Goal: Obtain resource: Download file/media

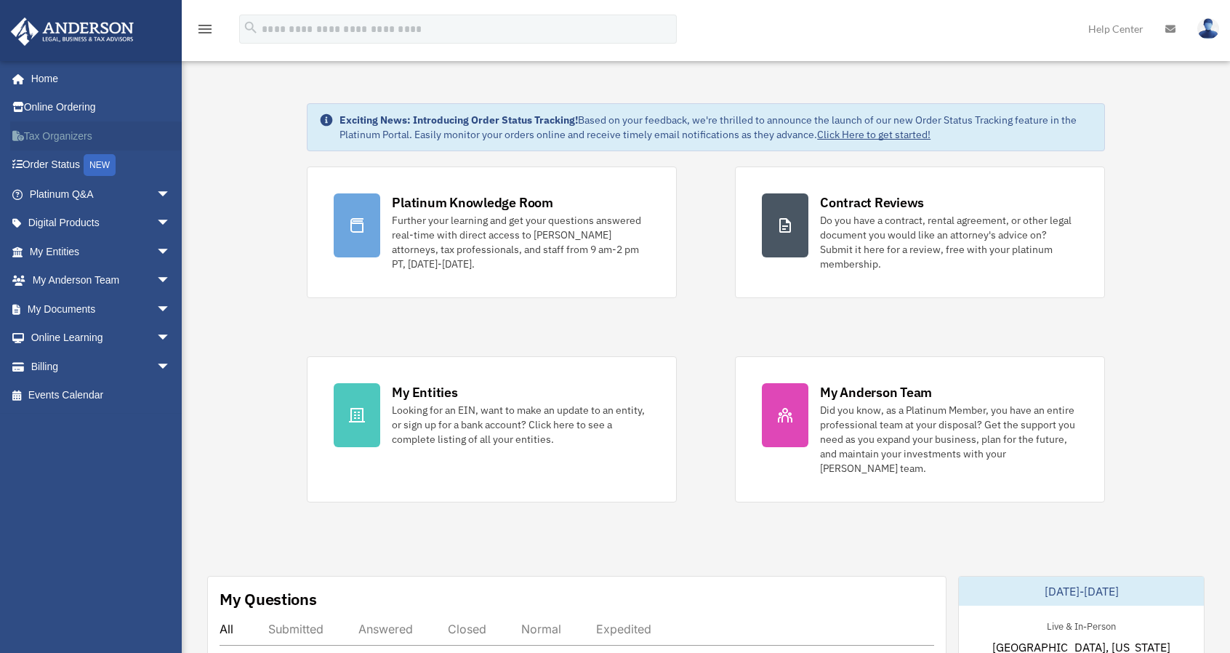
click at [69, 139] on link "Tax Organizers" at bounding box center [101, 135] width 182 height 29
click at [156, 249] on span "arrow_drop_down" at bounding box center [170, 252] width 29 height 30
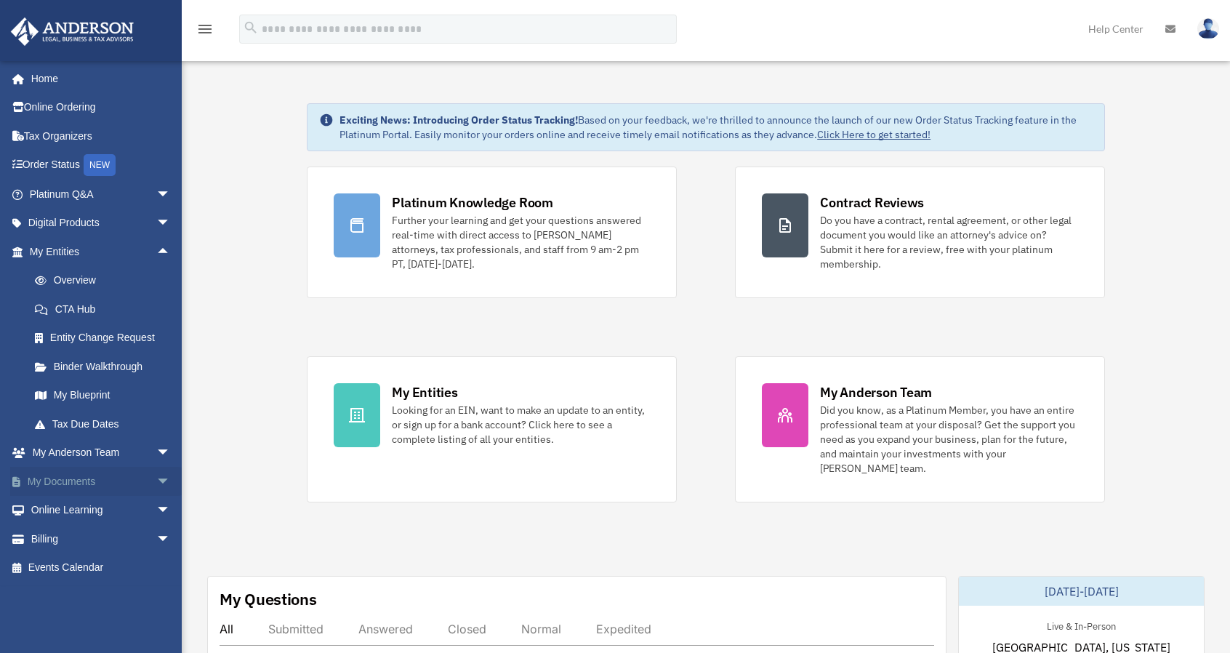
click at [156, 479] on span "arrow_drop_down" at bounding box center [170, 482] width 29 height 30
click at [74, 504] on link "Box" at bounding box center [106, 510] width 172 height 29
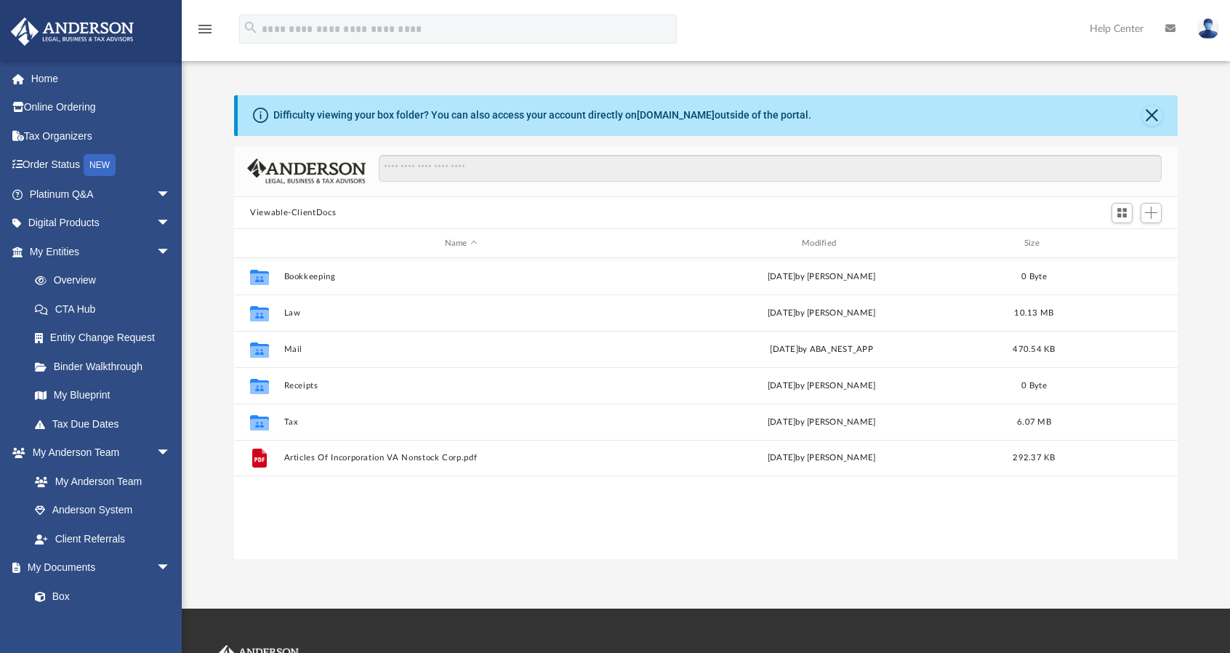
scroll to position [319, 932]
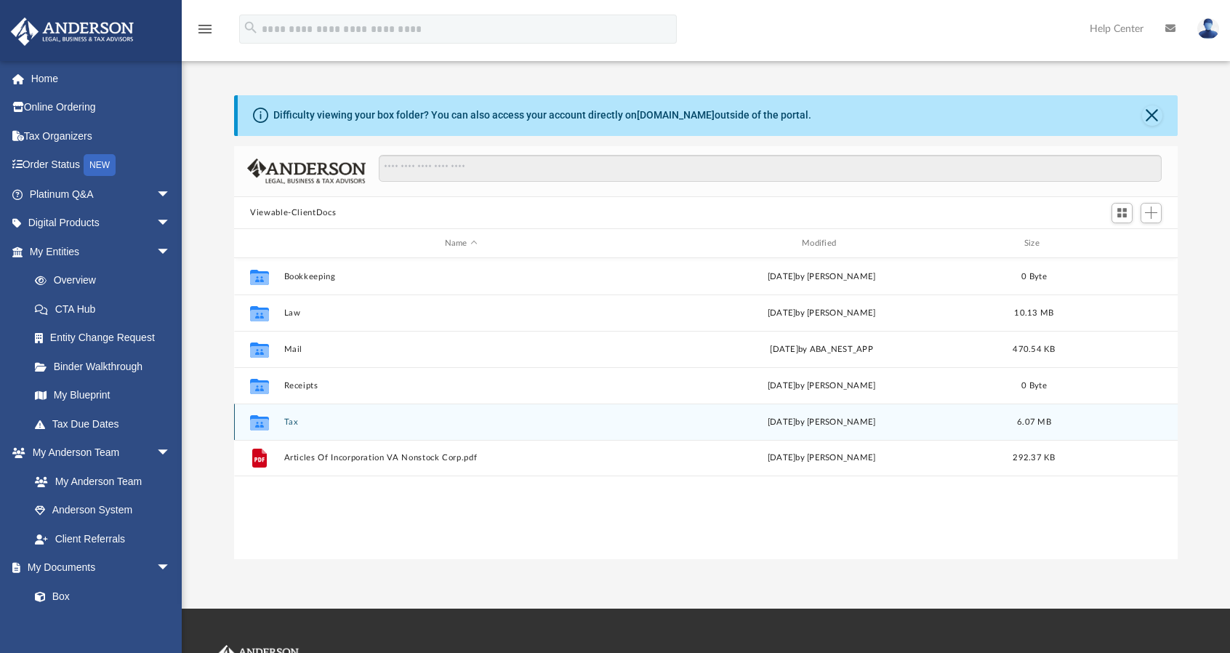
click at [292, 418] on button "Tax" at bounding box center [461, 421] width 354 height 9
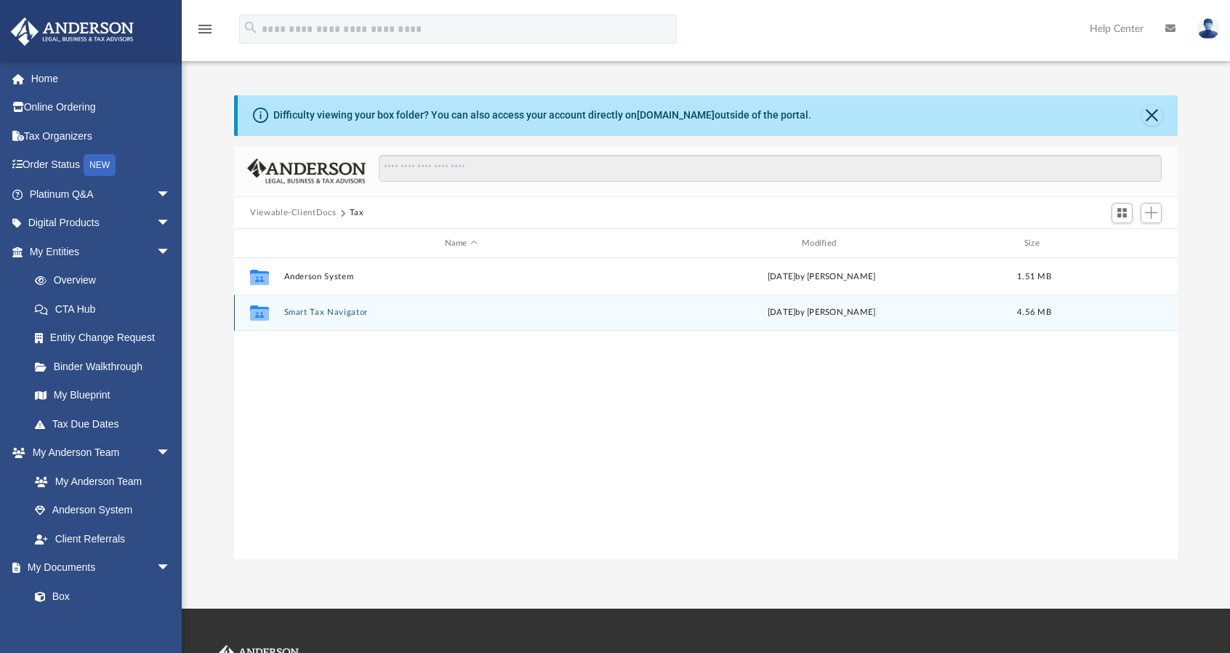
click at [326, 313] on button "Smart Tax Navigator" at bounding box center [461, 312] width 354 height 9
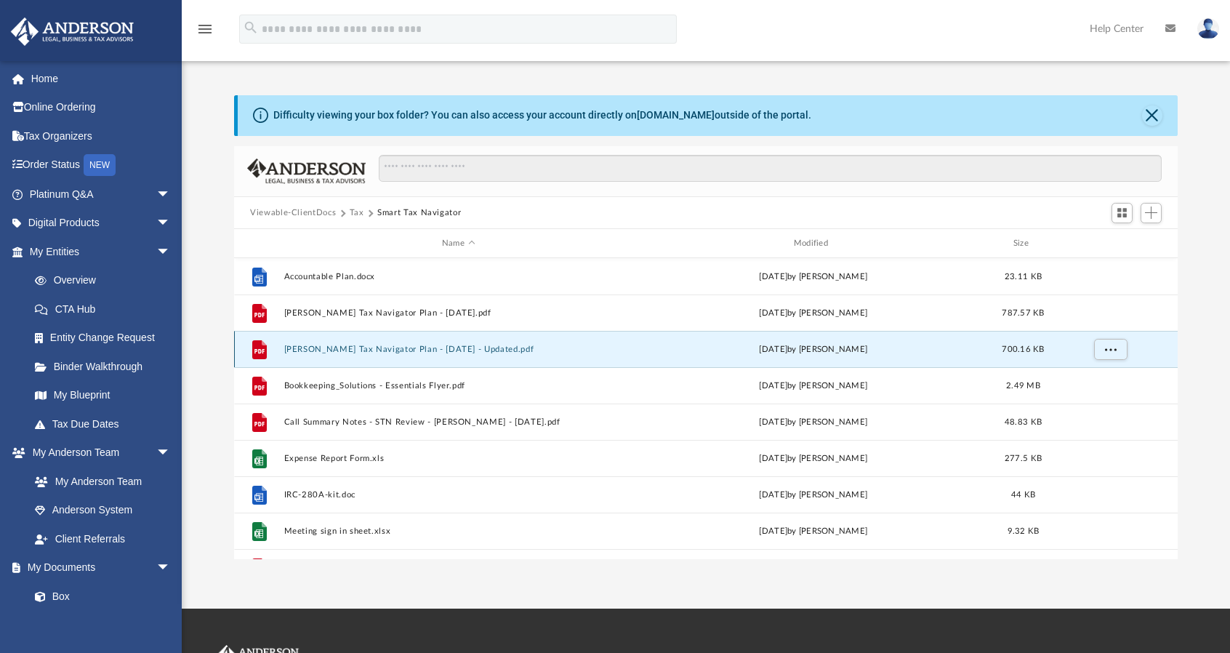
click at [345, 348] on button "[PERSON_NAME] Tax Navigator Plan - [DATE] - Updated.pdf" at bounding box center [458, 349] width 349 height 9
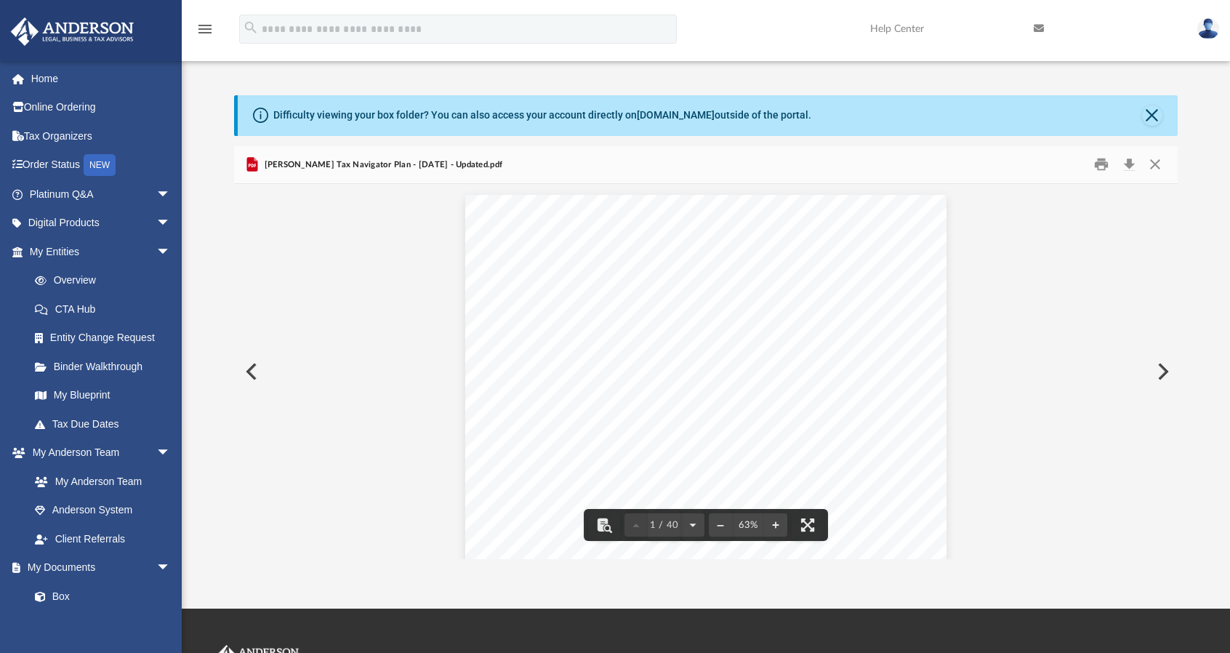
click at [1167, 370] on button "Preview" at bounding box center [1162, 371] width 32 height 41
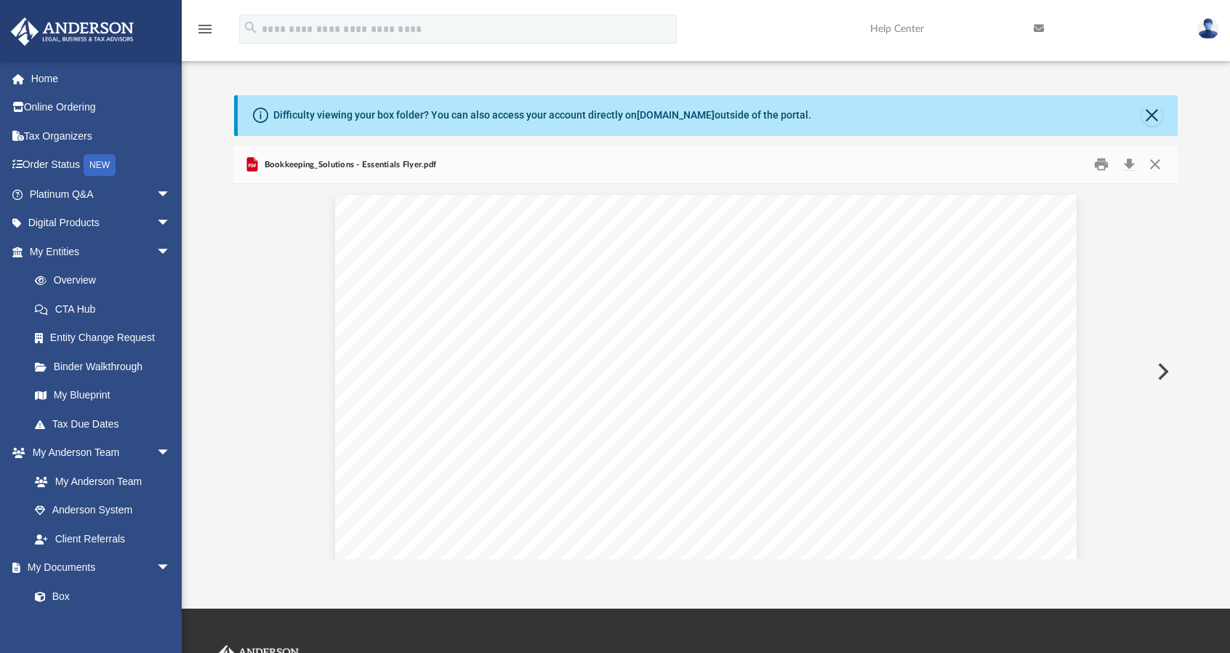
click at [1167, 370] on button "Preview" at bounding box center [1162, 371] width 32 height 41
click at [251, 370] on button "Preview" at bounding box center [250, 371] width 32 height 41
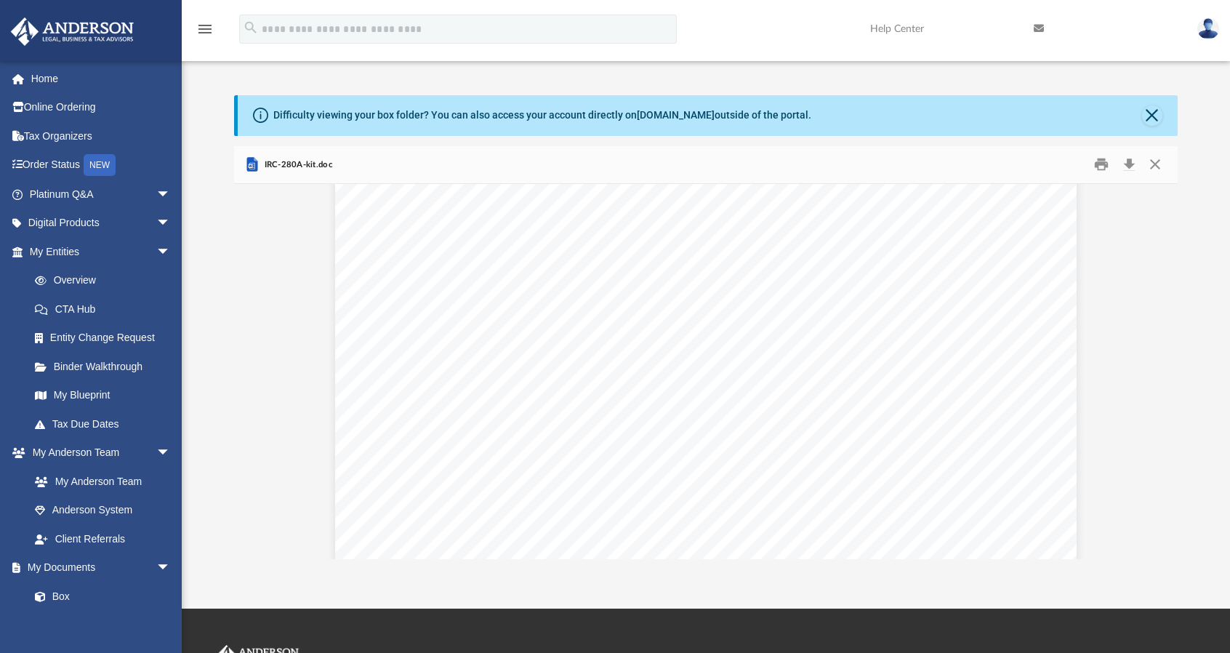
scroll to position [3008, 0]
click at [1172, 357] on button "Preview" at bounding box center [1162, 371] width 32 height 41
click at [1162, 367] on button "Preview" at bounding box center [1162, 371] width 32 height 41
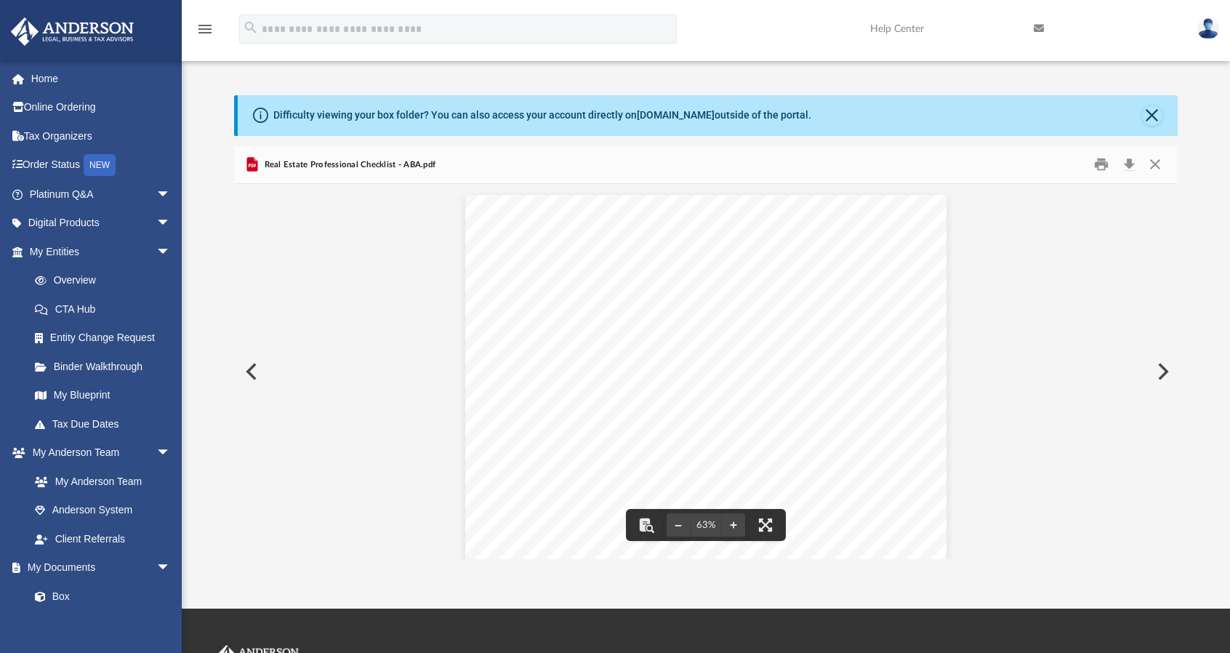
click at [714, 331] on div "Test #1 - Real Estate Trades or Businesses (1) (2) (3) (4) (5) (6) (7) (8) Real…" at bounding box center [705, 380] width 480 height 371
click at [649, 523] on button "File preview" at bounding box center [646, 525] width 32 height 32
click at [738, 523] on button "File preview" at bounding box center [733, 525] width 23 height 32
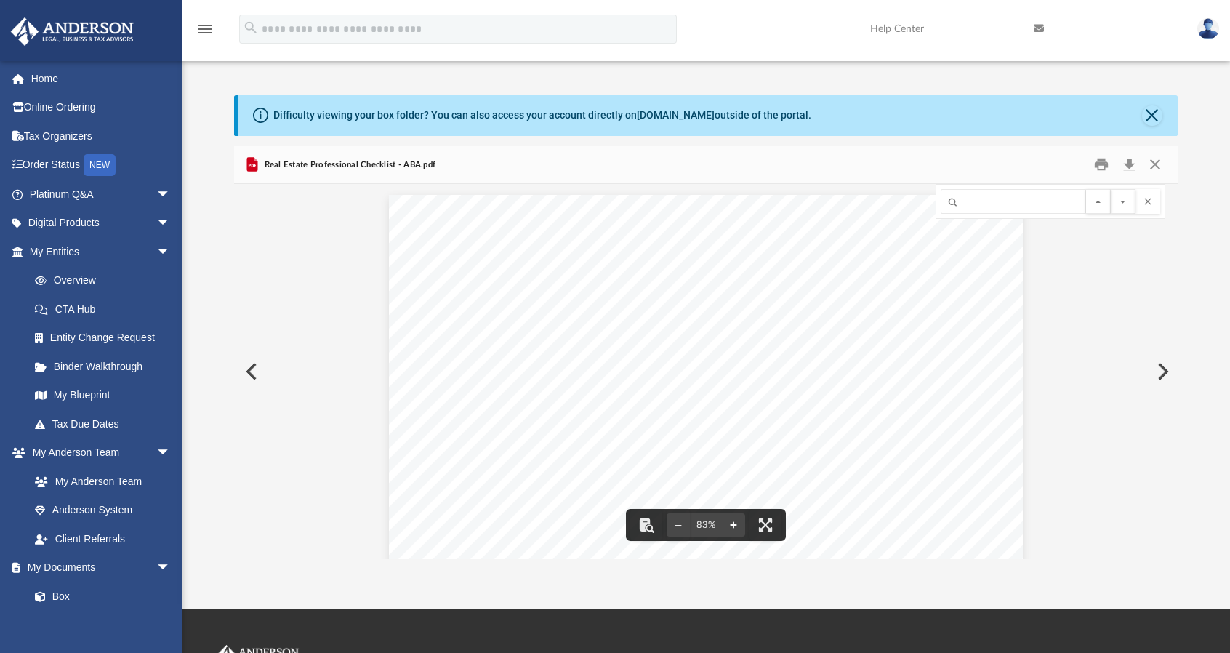
click at [738, 523] on button "File preview" at bounding box center [733, 525] width 23 height 32
click at [1099, 164] on button "Print" at bounding box center [1101, 164] width 29 height 23
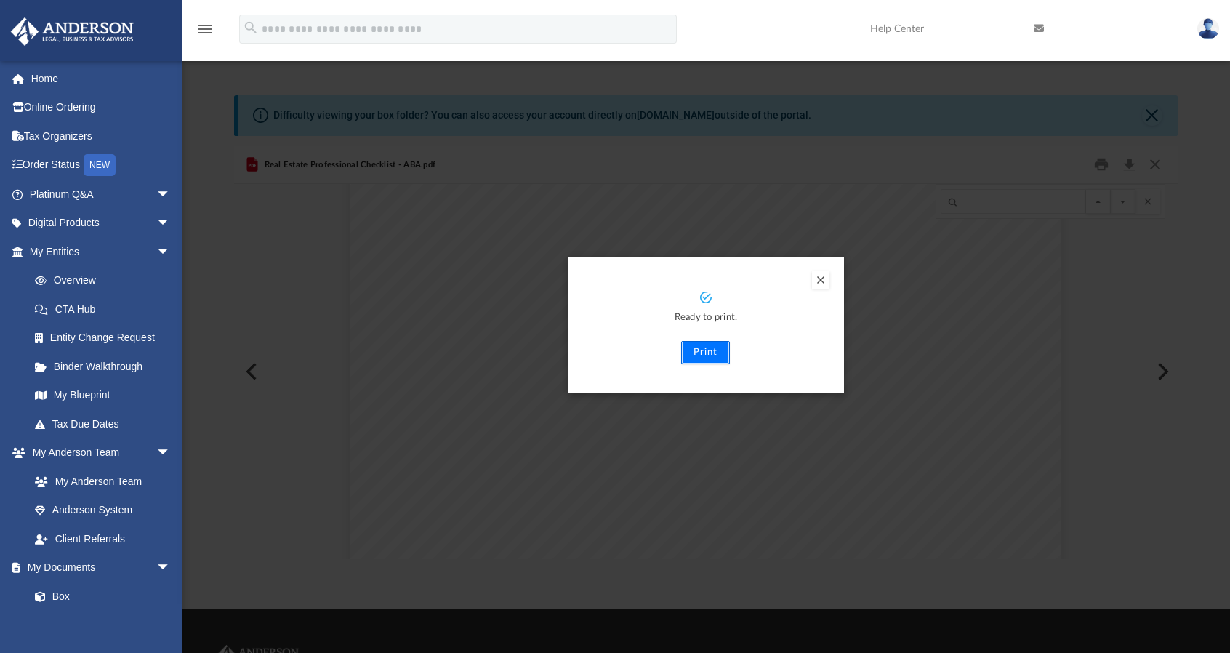
click at [709, 350] on button "Print" at bounding box center [705, 352] width 49 height 23
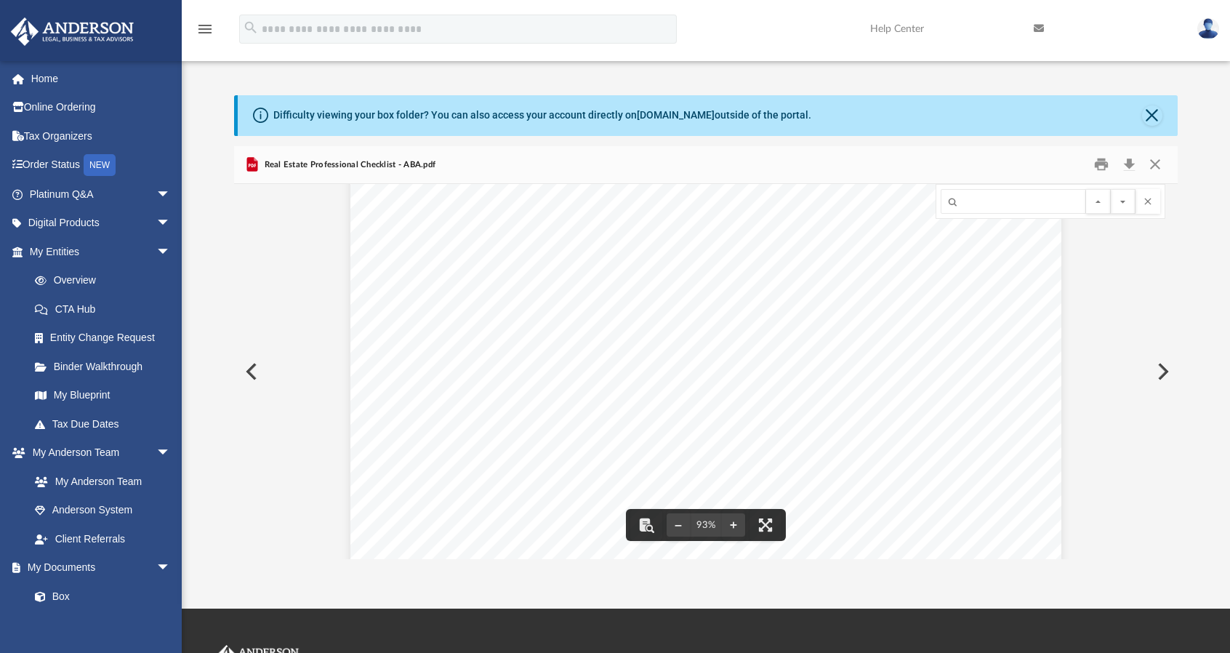
click at [1161, 367] on button "Preview" at bounding box center [1162, 371] width 32 height 41
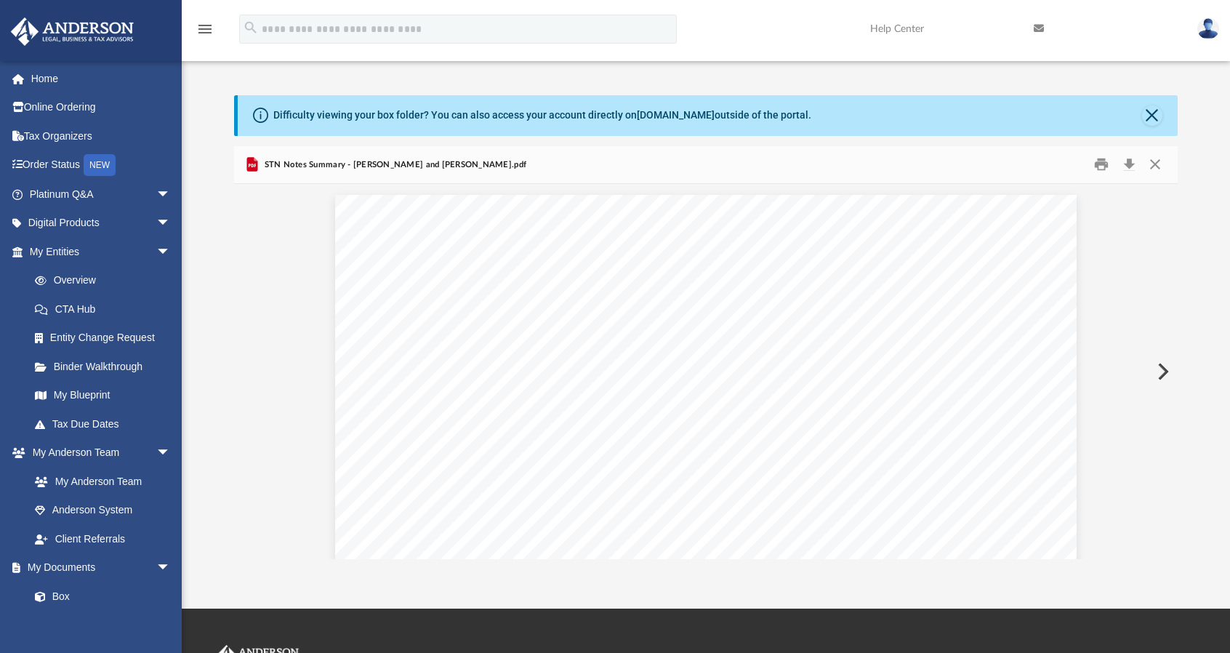
click at [1161, 367] on button "Preview" at bounding box center [1162, 371] width 32 height 41
click at [1131, 164] on button "Download" at bounding box center [1129, 164] width 26 height 23
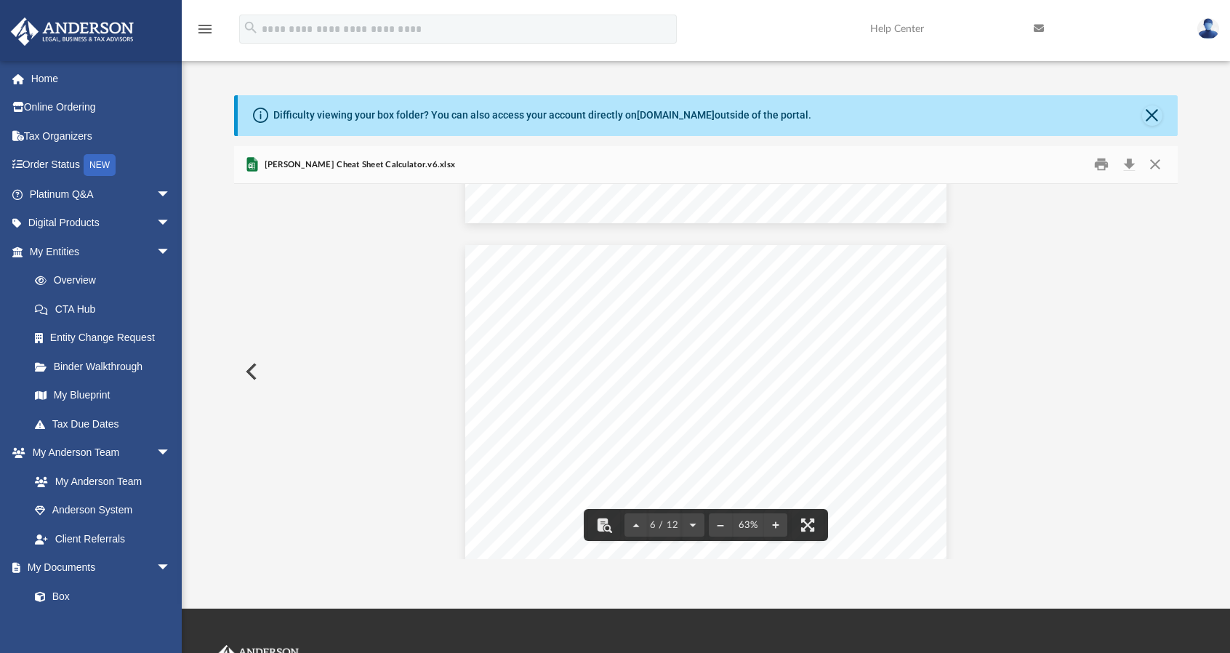
click at [251, 371] on button "Preview" at bounding box center [250, 371] width 32 height 41
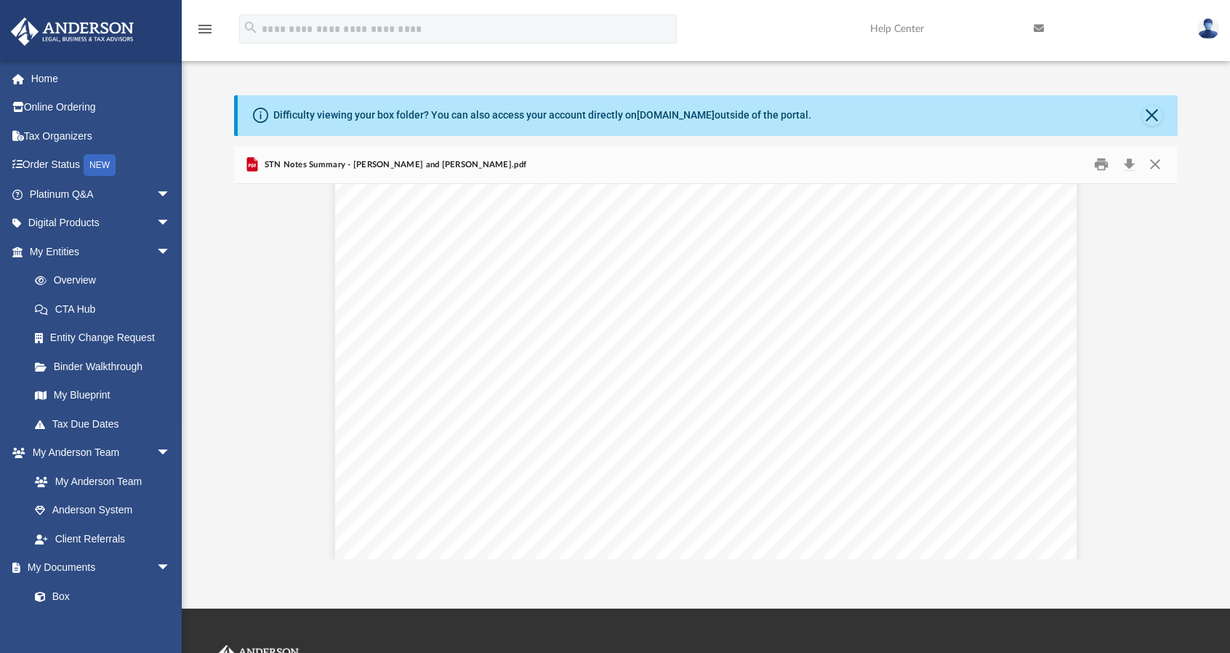
scroll to position [0, 0]
click at [254, 376] on button "Preview" at bounding box center [250, 371] width 32 height 41
drag, startPoint x: 1172, startPoint y: 373, endPoint x: 1169, endPoint y: 384, distance: 11.3
click at [1169, 384] on button "Preview" at bounding box center [1162, 371] width 32 height 41
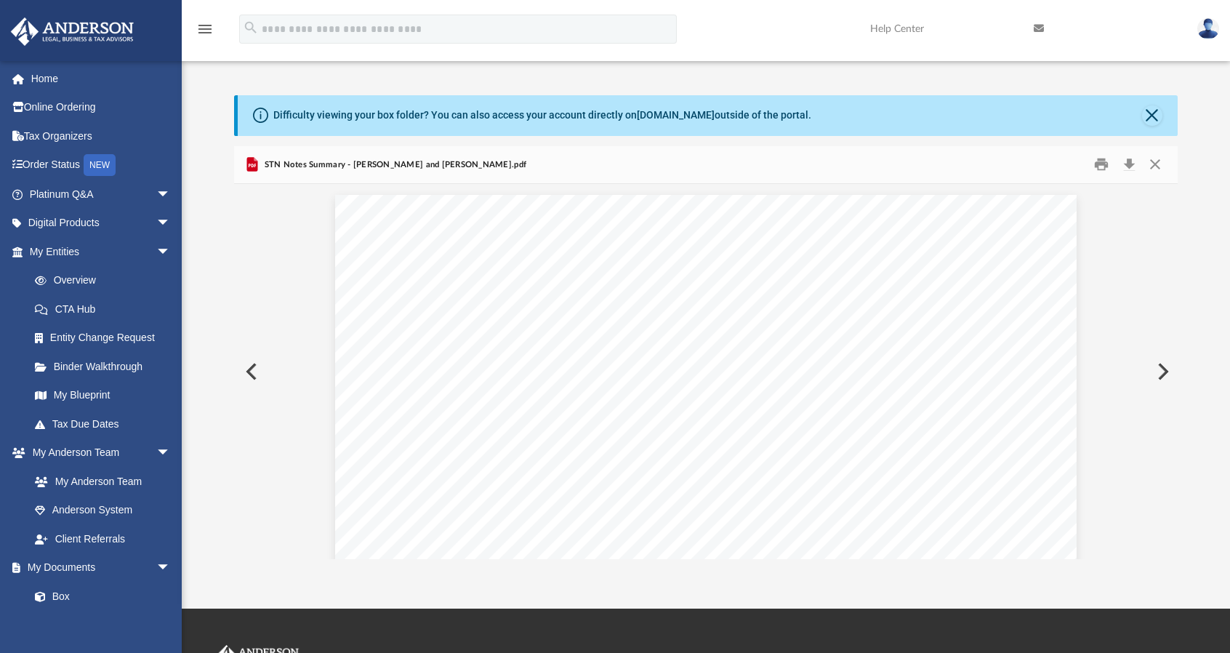
drag, startPoint x: 1169, startPoint y: 384, endPoint x: 1177, endPoint y: 316, distance: 68.1
click at [1177, 316] on div "Recap ● [PERSON_NAME] and [PERSON_NAME] discussed their tax strategies for the …" at bounding box center [705, 371] width 943 height 375
click at [252, 370] on button "Preview" at bounding box center [250, 371] width 32 height 41
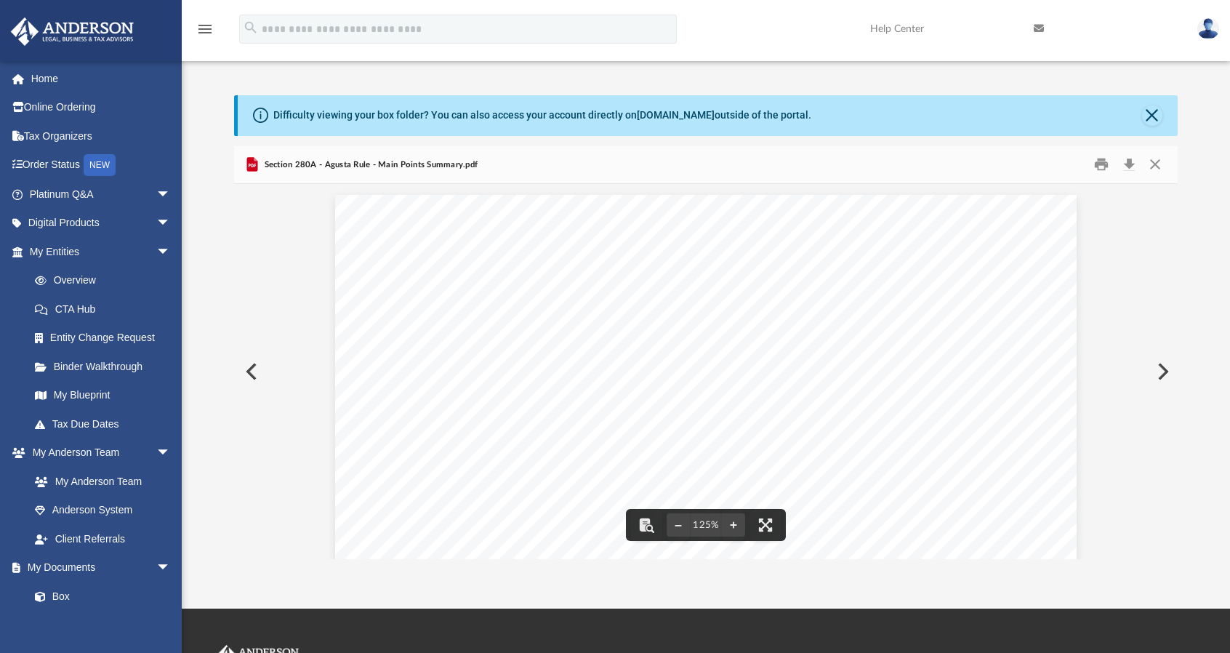
click at [253, 368] on button "Preview" at bounding box center [250, 371] width 32 height 41
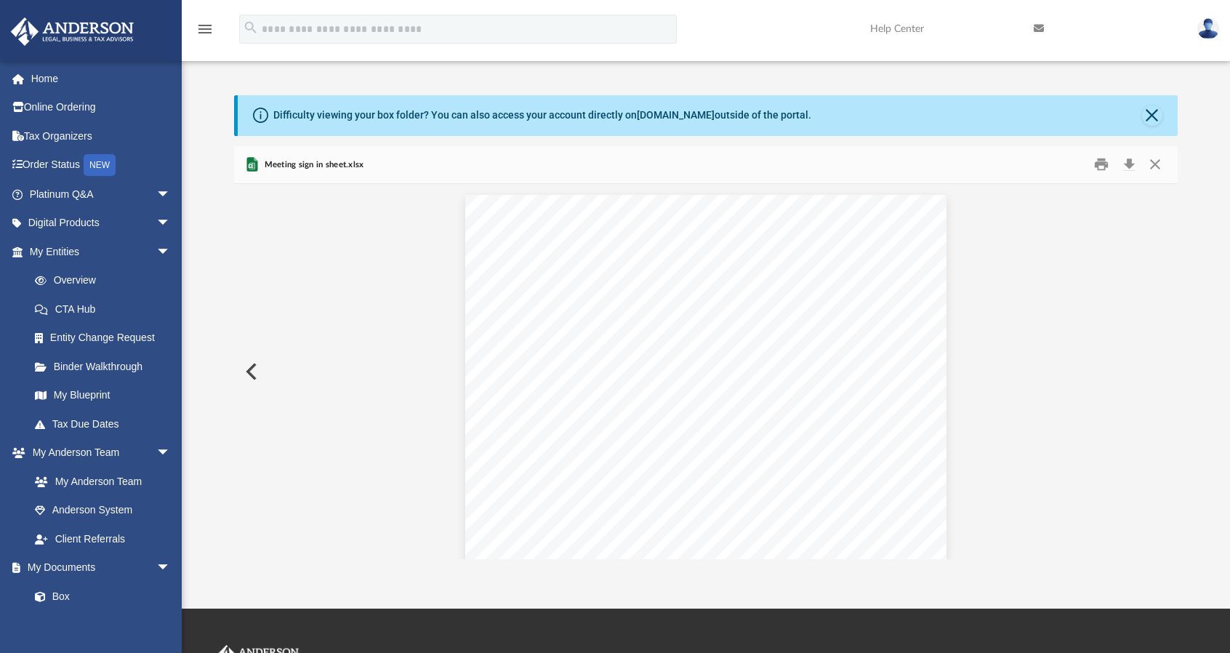
click at [253, 368] on button "Preview" at bounding box center [250, 371] width 32 height 41
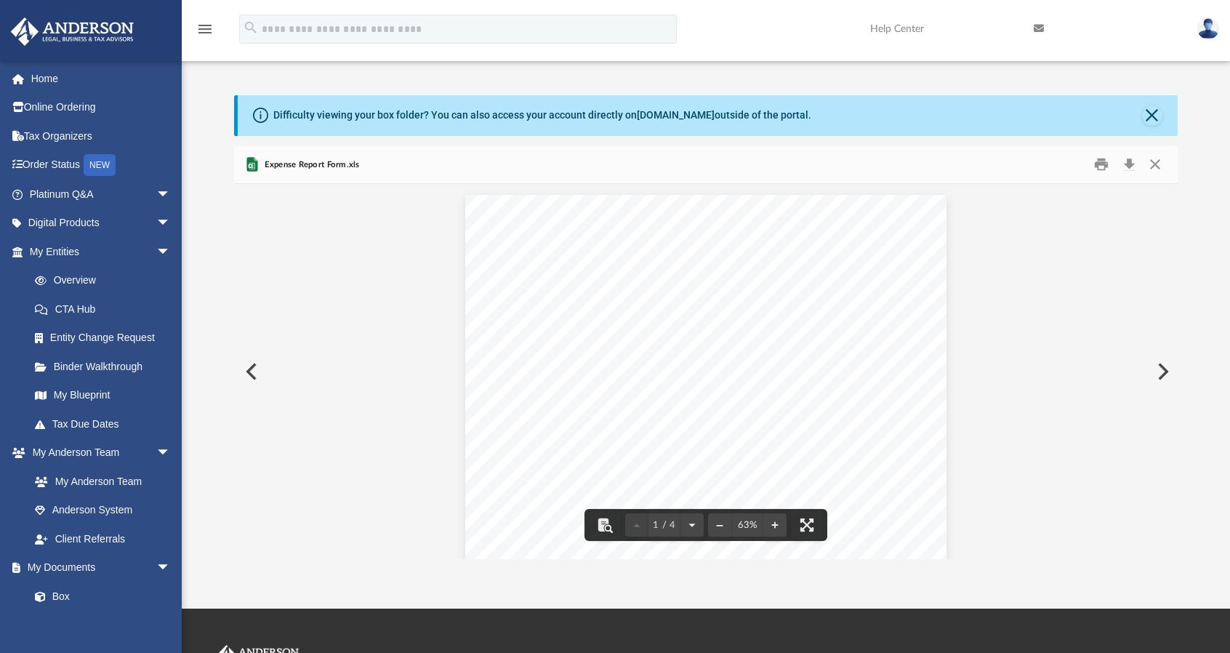
click at [253, 374] on button "Preview" at bounding box center [250, 371] width 32 height 41
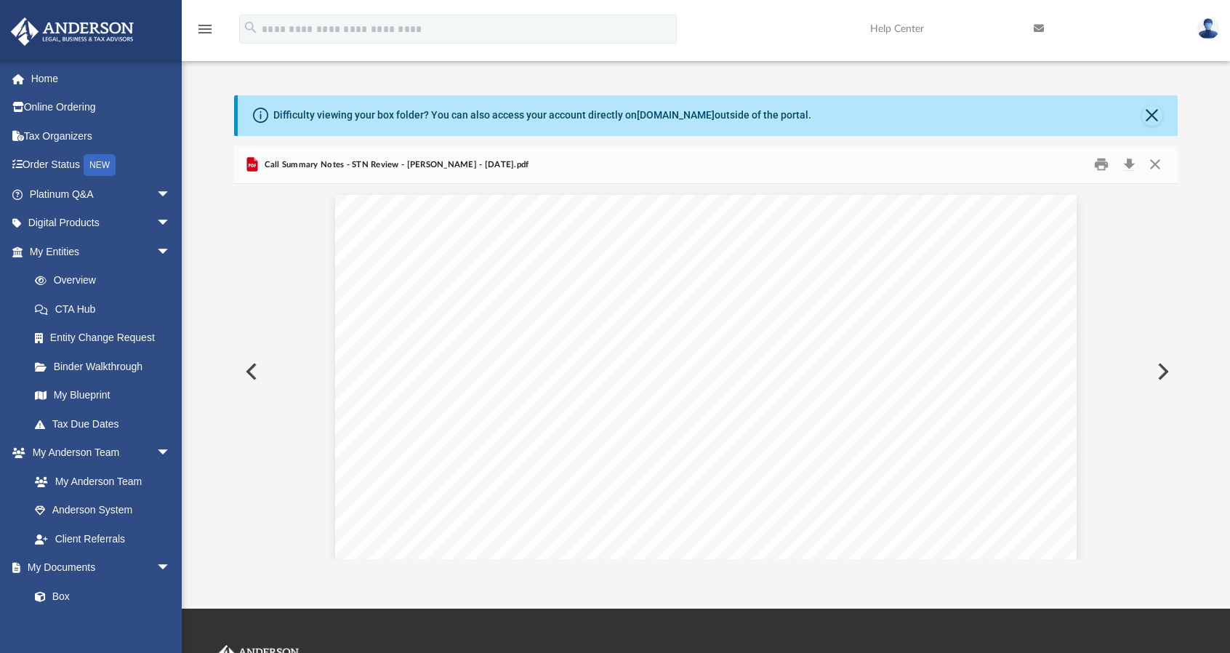
click at [253, 374] on button "Preview" at bounding box center [250, 371] width 32 height 41
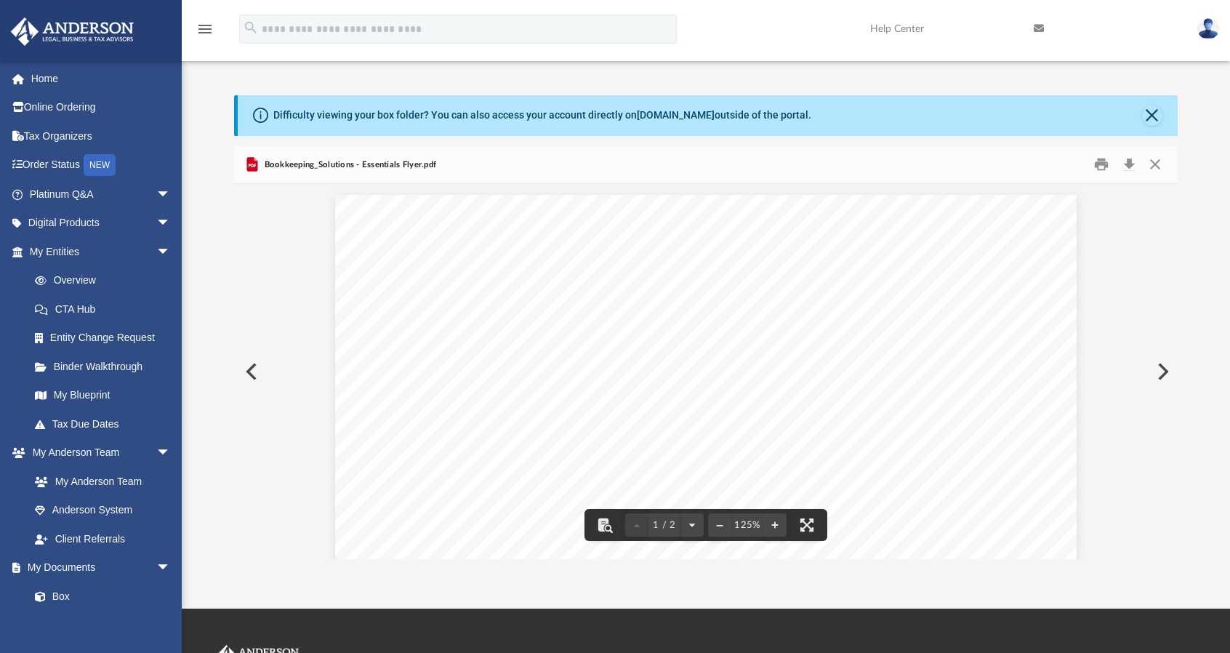
click at [1164, 374] on button "Preview" at bounding box center [1162, 371] width 32 height 41
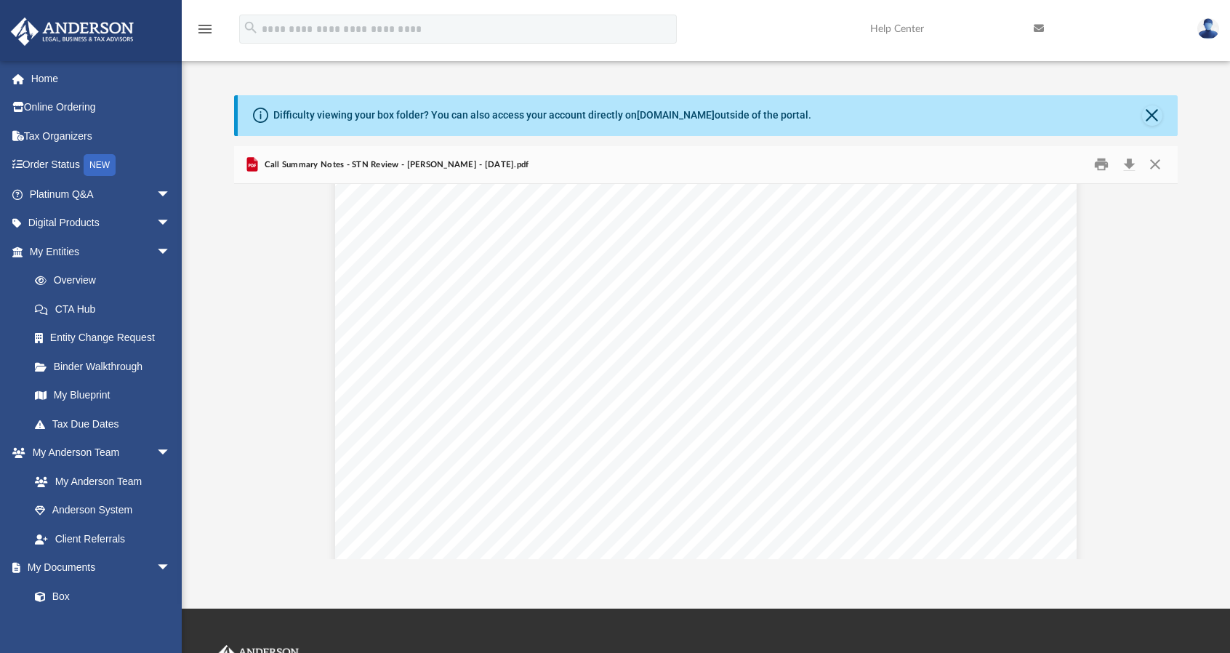
scroll to position [0, 0]
click at [247, 366] on button "Preview" at bounding box center [250, 371] width 32 height 41
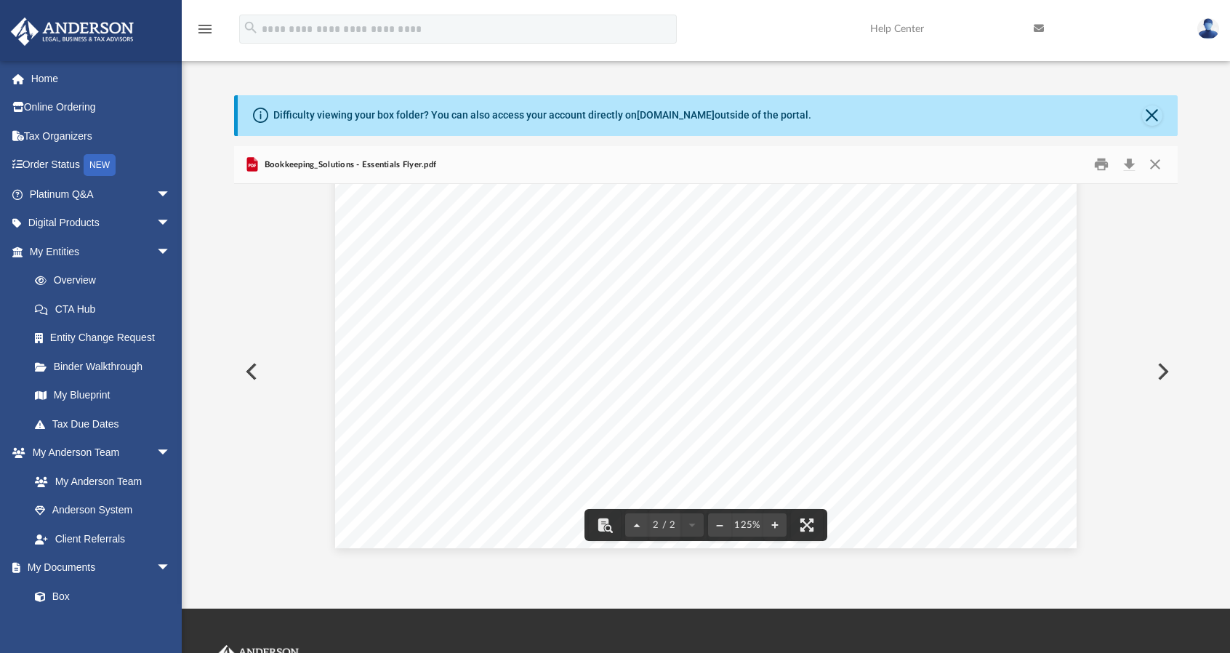
click at [251, 364] on button "Preview" at bounding box center [250, 371] width 32 height 41
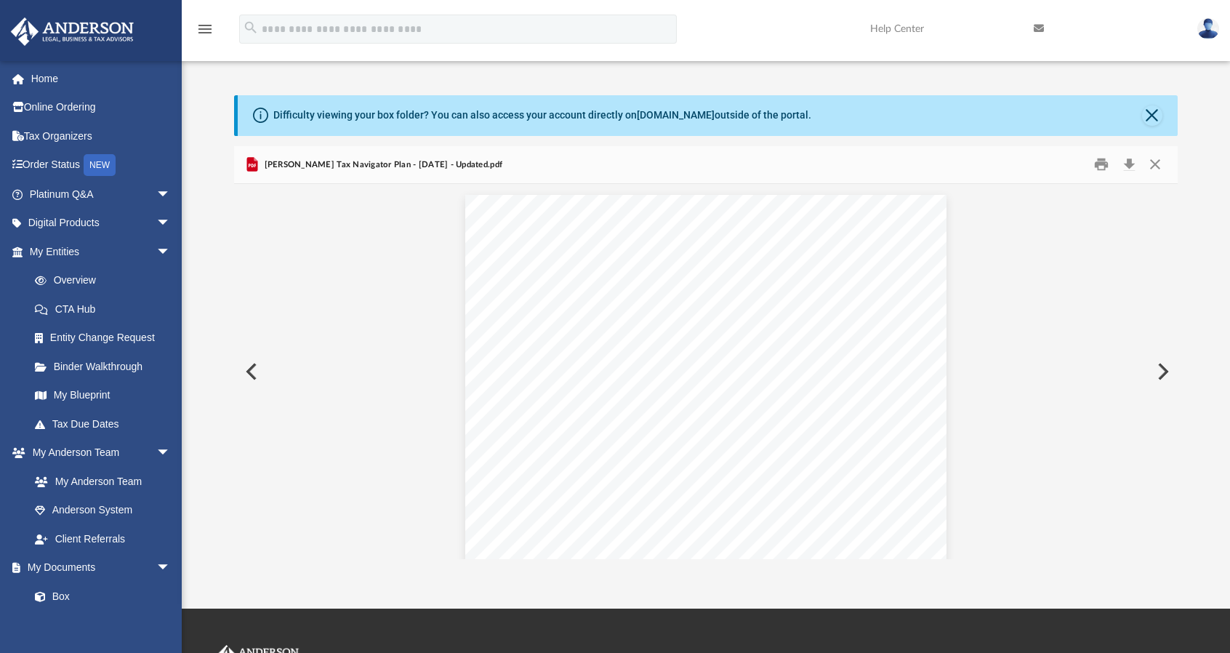
click at [251, 364] on button "Preview" at bounding box center [250, 371] width 32 height 41
click at [1177, 357] on button "Preview" at bounding box center [1162, 371] width 32 height 41
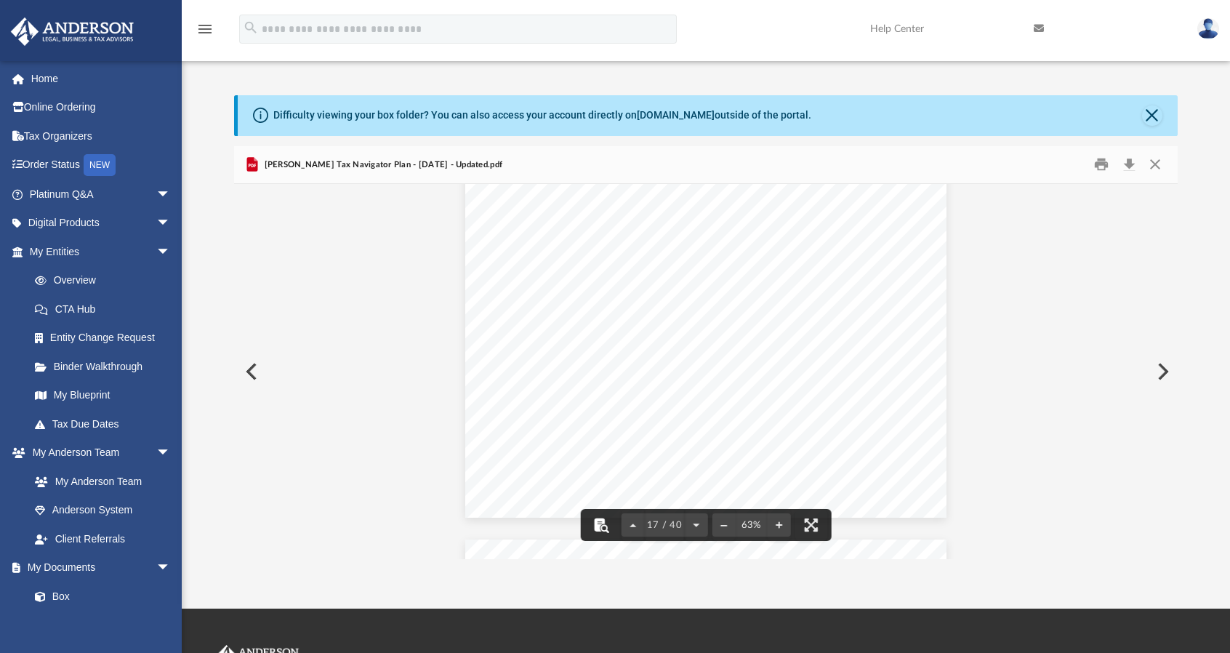
click at [598, 527] on button "File preview" at bounding box center [601, 525] width 32 height 32
click at [622, 424] on div "Strategy 2025 Cost Segregation Step 1: Calculate change in depreciation for eac…" at bounding box center [705, 331] width 480 height 371
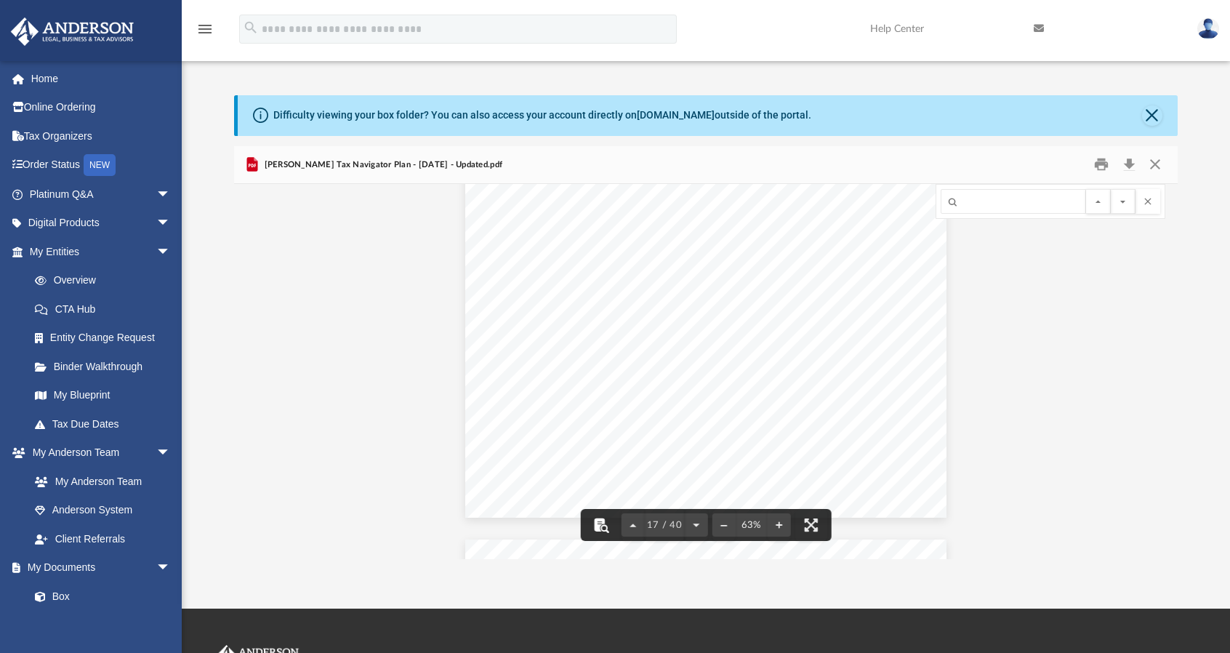
click at [606, 527] on button "File preview" at bounding box center [601, 525] width 32 height 32
click at [1096, 204] on button "File preview" at bounding box center [1098, 201] width 25 height 25
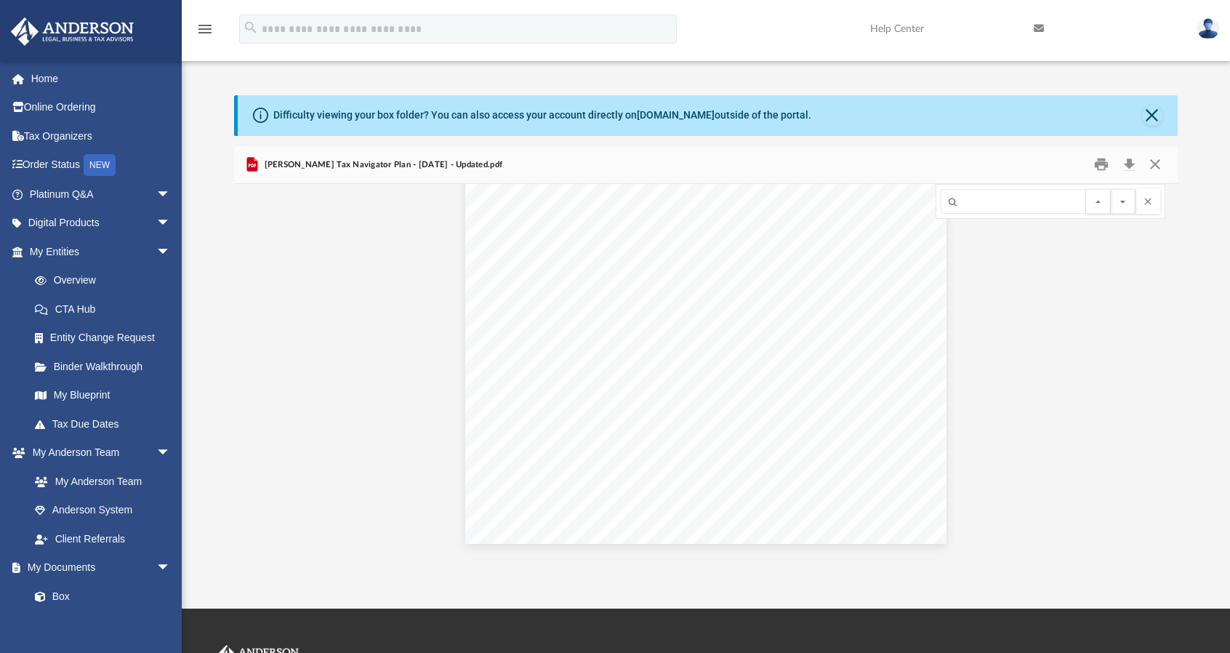
scroll to position [6723, 0]
click at [1172, 358] on button "Preview" at bounding box center [1162, 371] width 32 height 41
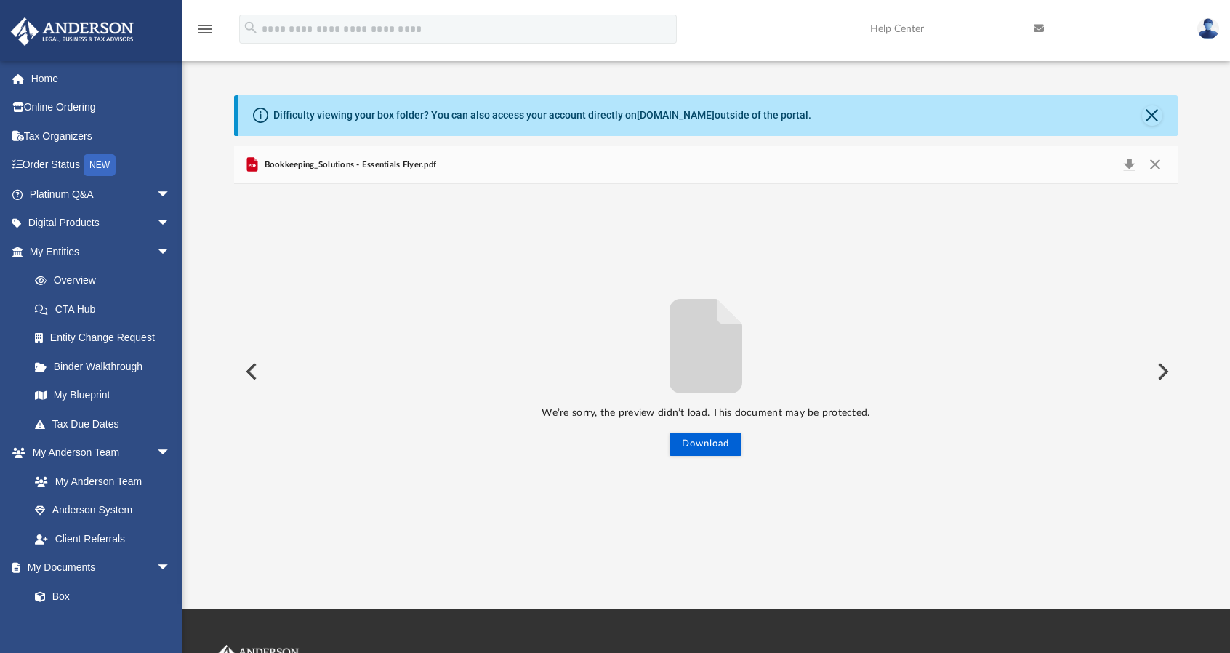
click at [1175, 348] on div "We’re sorry, the preview didn’t load. This document may be protected. Download" at bounding box center [705, 372] width 943 height 169
click at [256, 372] on button "Preview" at bounding box center [250, 371] width 32 height 41
click at [1164, 374] on button "Preview" at bounding box center [1162, 371] width 32 height 41
click at [711, 441] on button "Download" at bounding box center [705, 443] width 72 height 23
click at [251, 374] on button "Preview" at bounding box center [250, 371] width 32 height 41
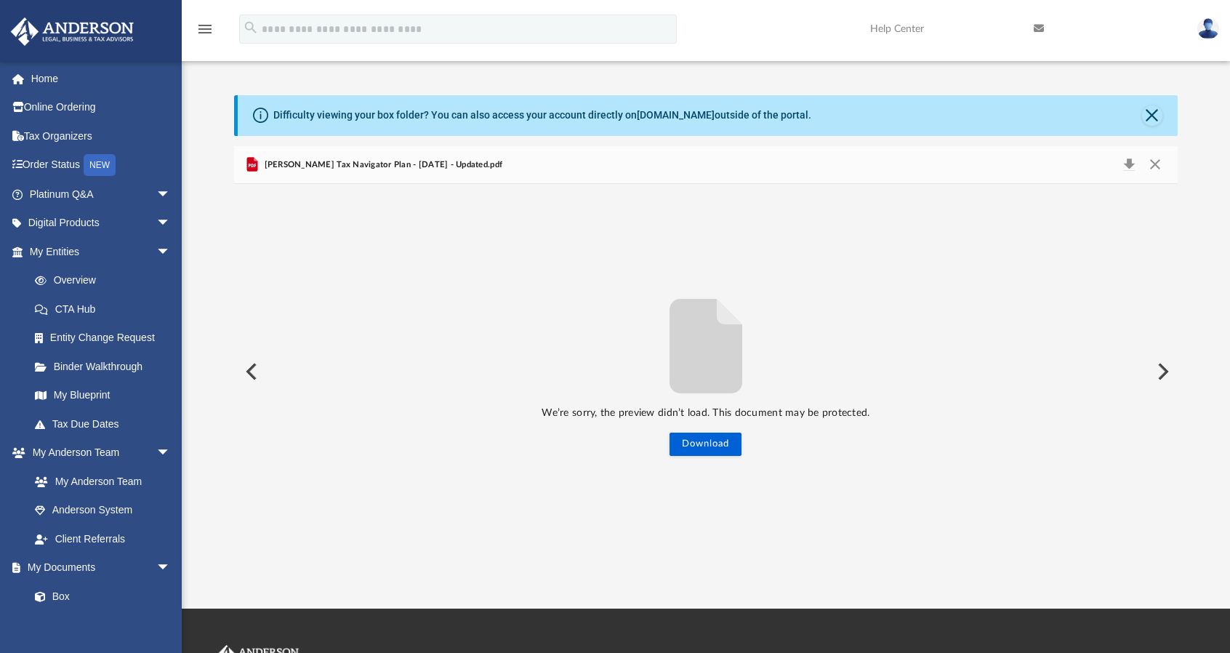
click at [251, 374] on button "Preview" at bounding box center [250, 371] width 32 height 41
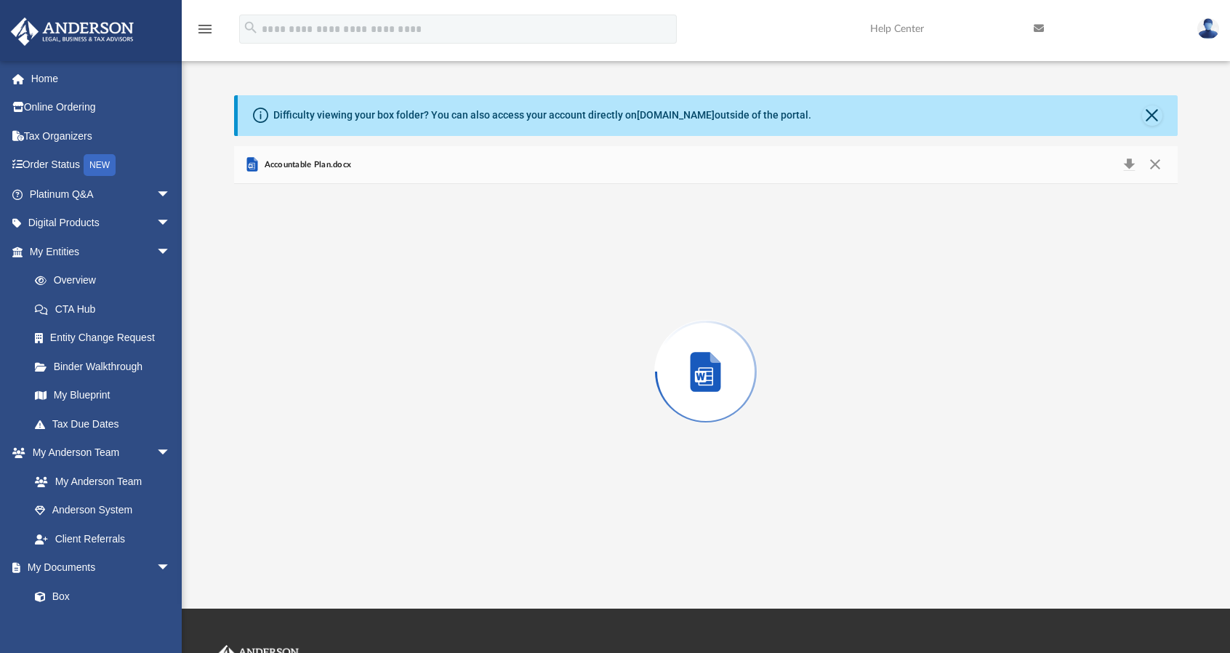
click at [251, 374] on div "Preview" at bounding box center [705, 371] width 943 height 375
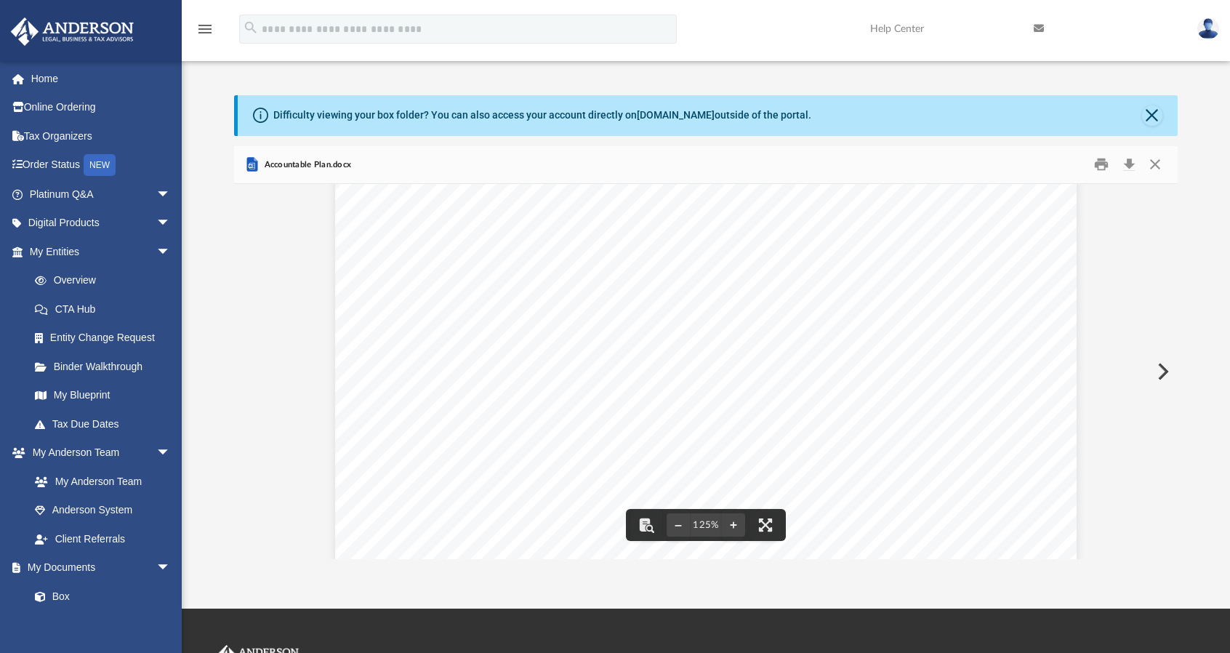
click at [1161, 369] on button "Preview" at bounding box center [1162, 371] width 32 height 41
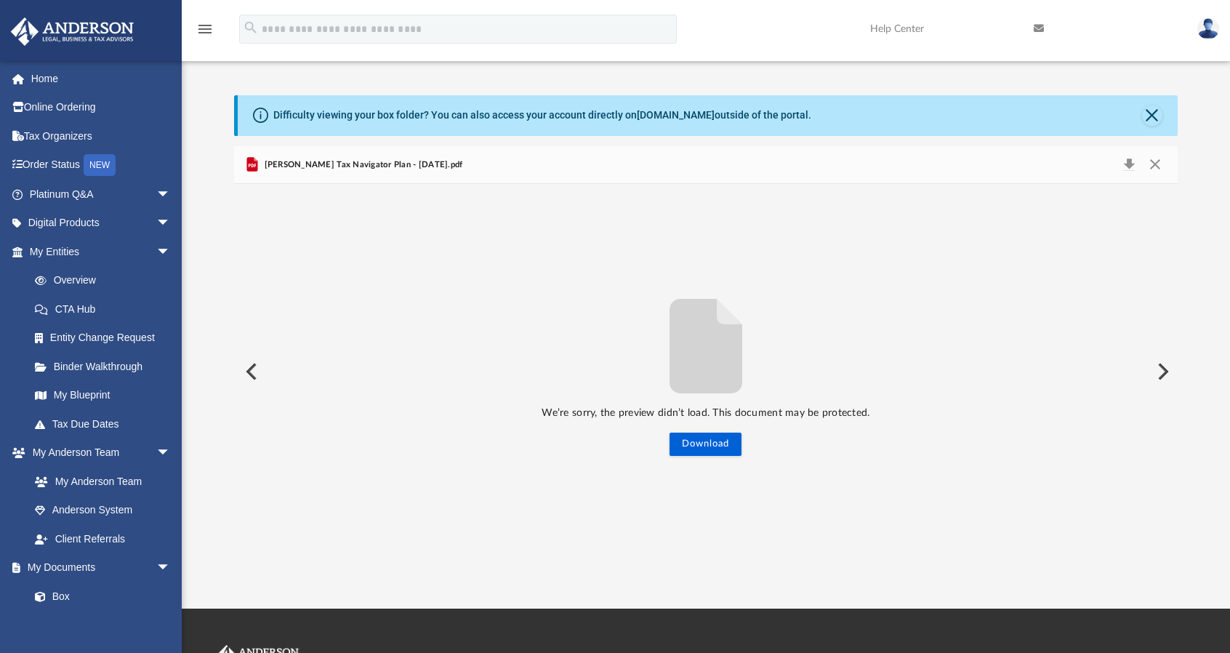
click at [251, 368] on button "Preview" at bounding box center [250, 371] width 32 height 41
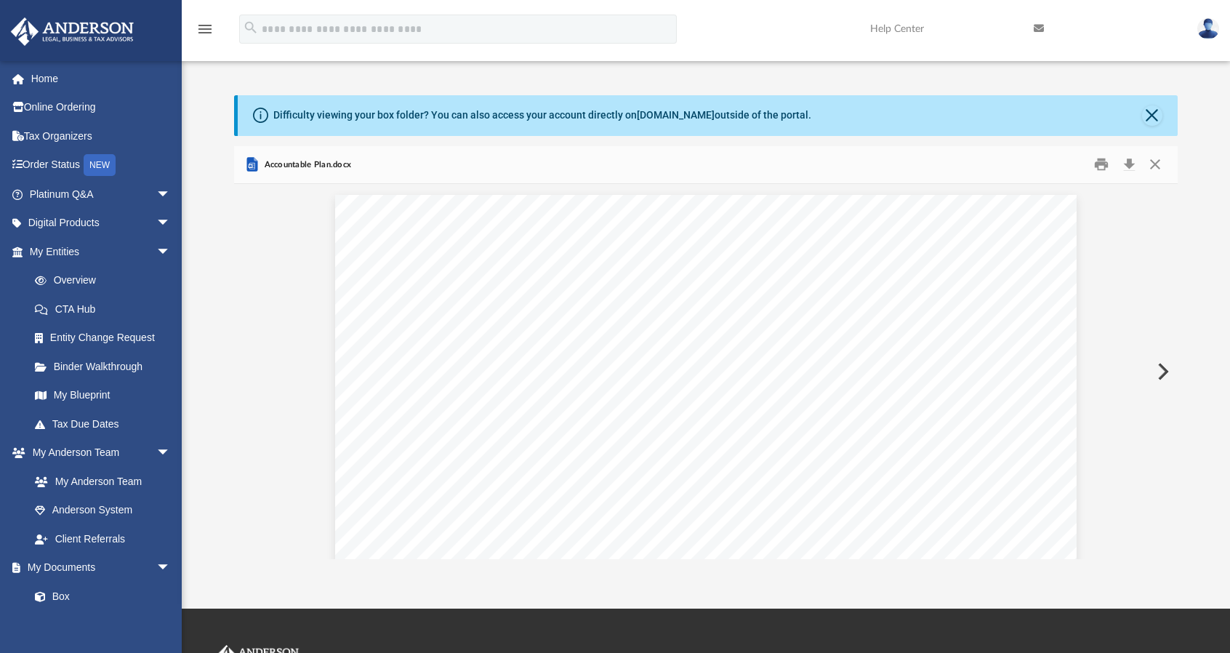
click at [1157, 164] on button "Close" at bounding box center [1155, 164] width 26 height 23
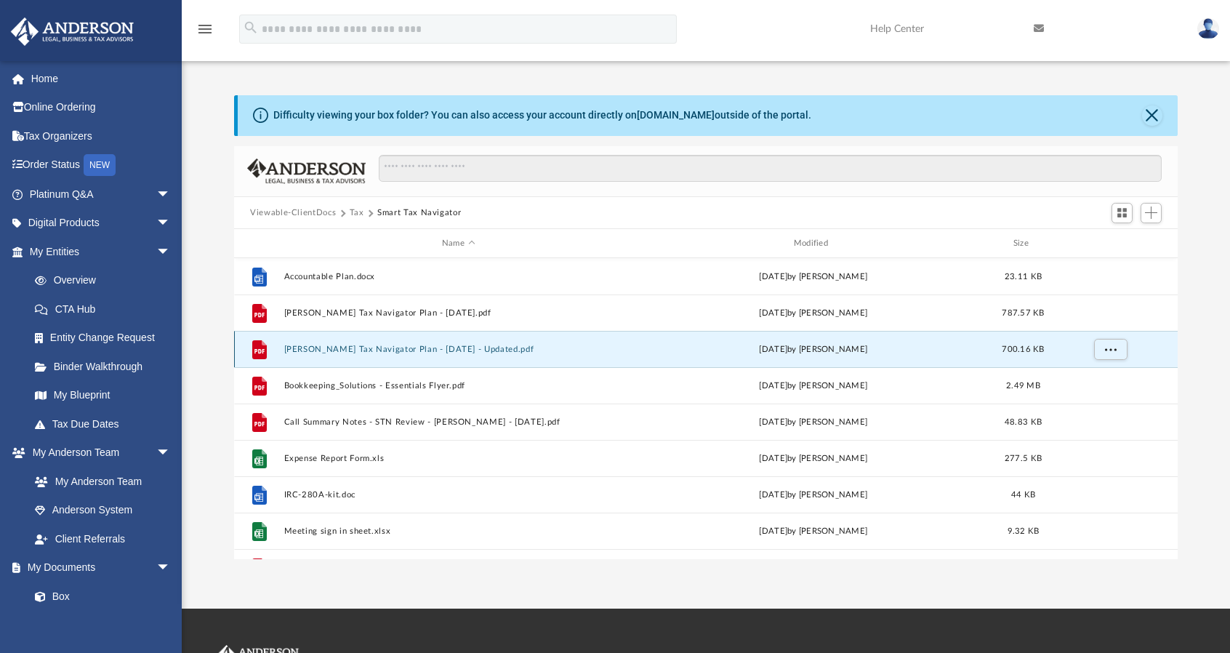
click at [500, 347] on button "[PERSON_NAME] Tax Navigator Plan - [DATE] - Updated.pdf" at bounding box center [458, 349] width 349 height 9
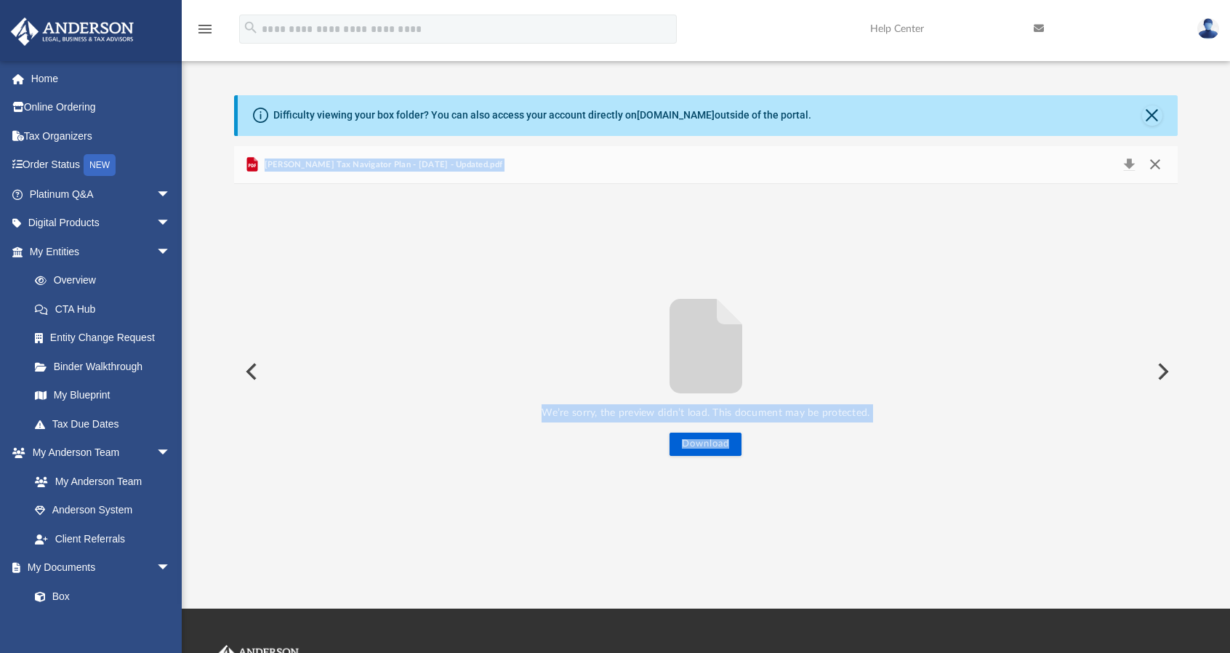
click at [1155, 161] on button "Close" at bounding box center [1155, 165] width 26 height 20
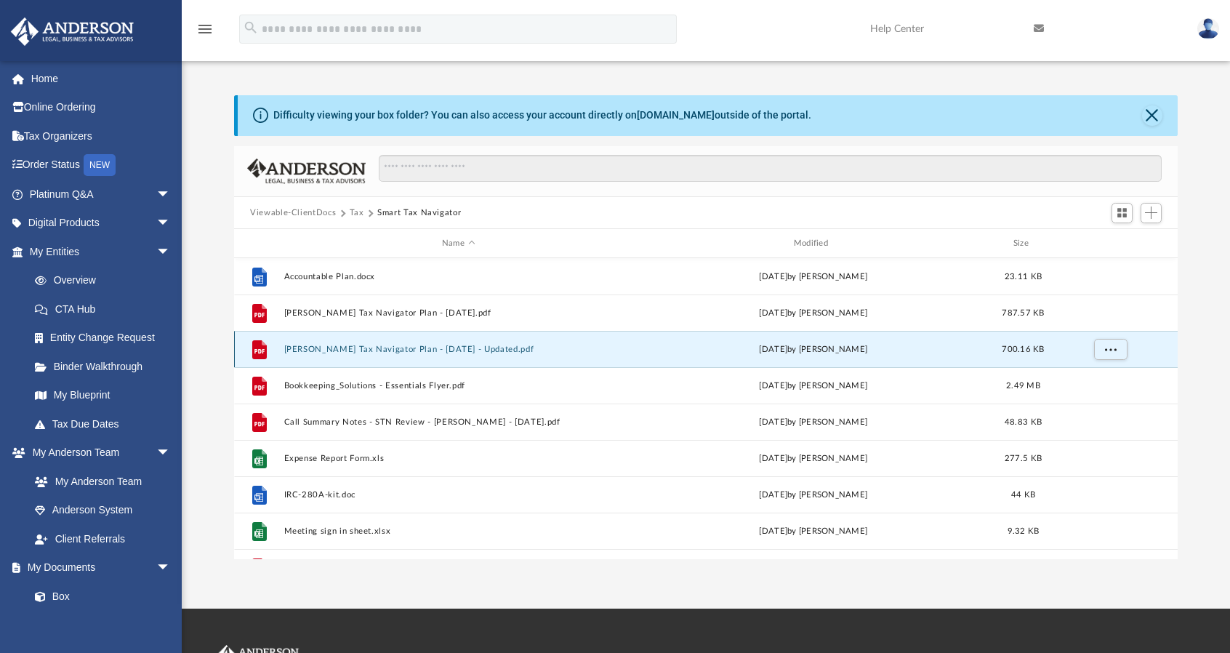
click at [416, 348] on button "[PERSON_NAME] Tax Navigator Plan - [DATE] - Updated.pdf" at bounding box center [458, 349] width 349 height 9
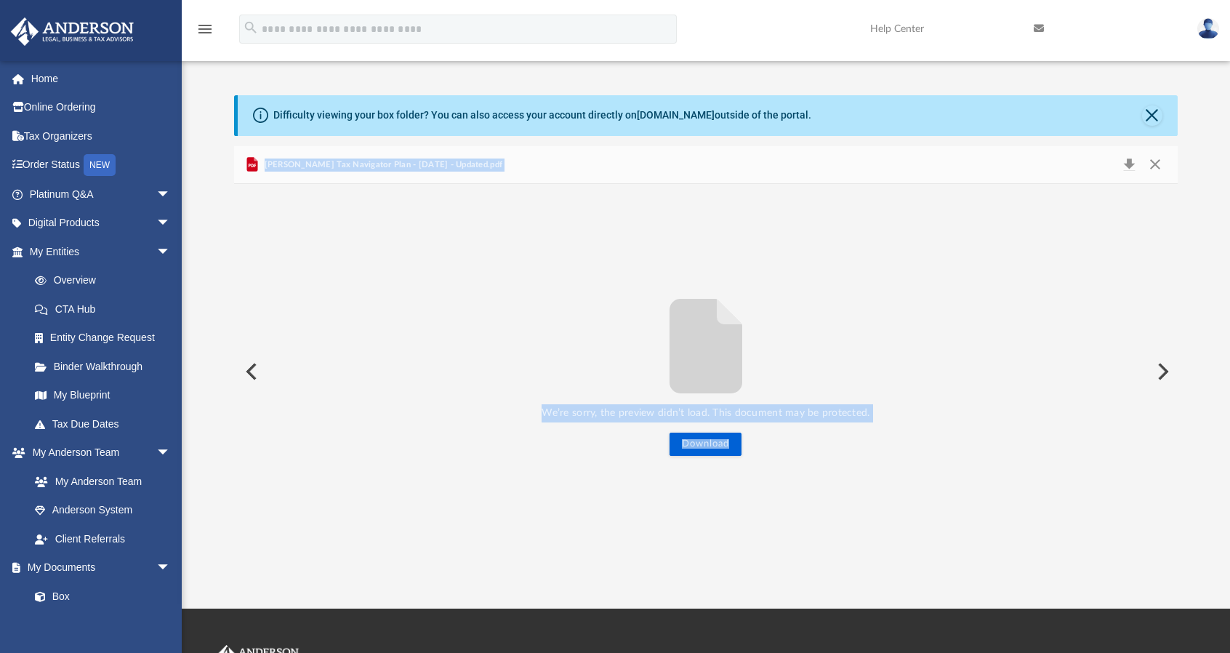
click at [1167, 374] on button "Preview" at bounding box center [1162, 371] width 32 height 41
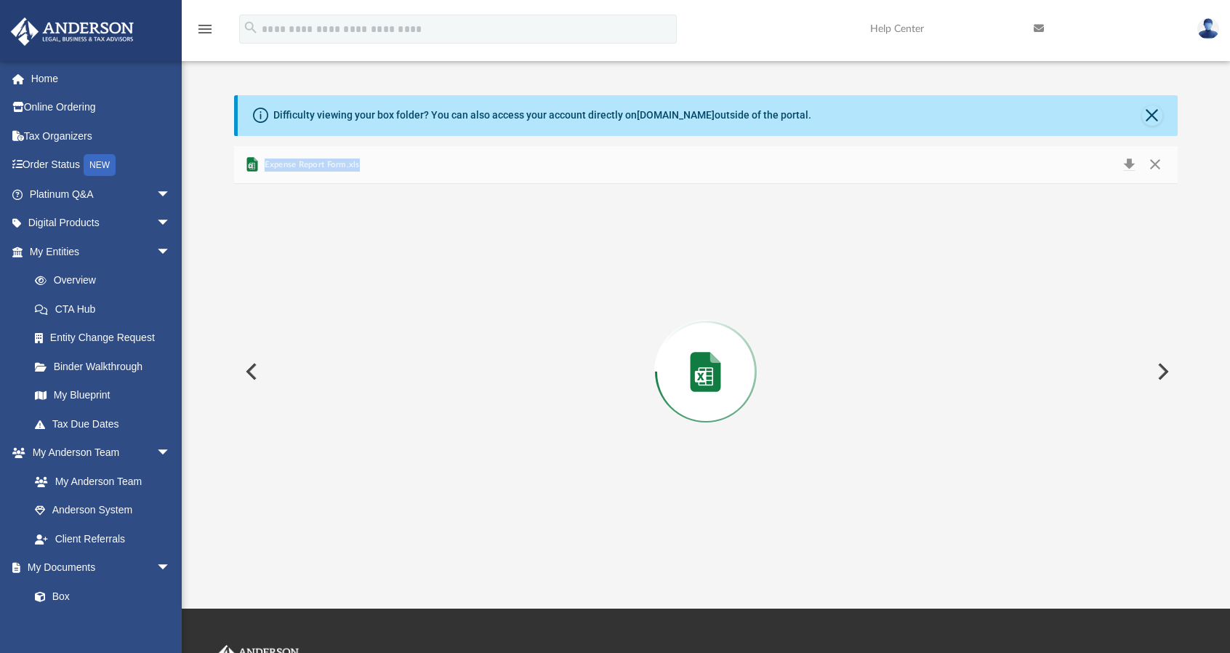
click at [1167, 374] on button "Preview" at bounding box center [1162, 371] width 32 height 41
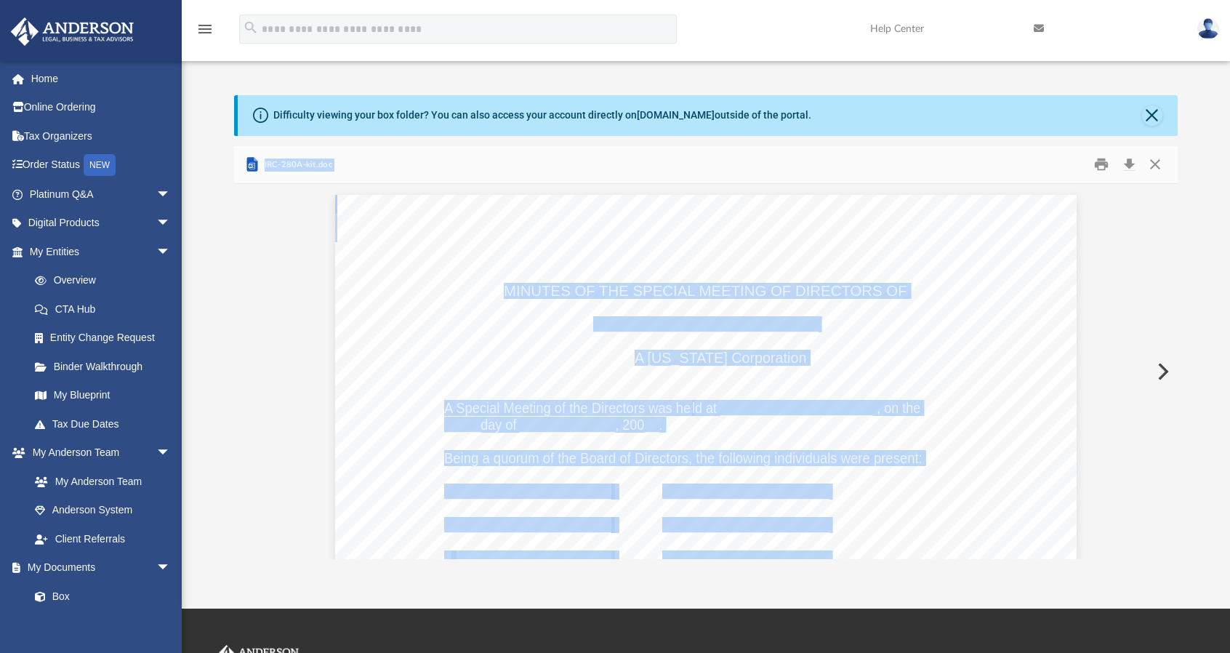
click at [1167, 374] on button "Preview" at bounding box center [1162, 371] width 32 height 41
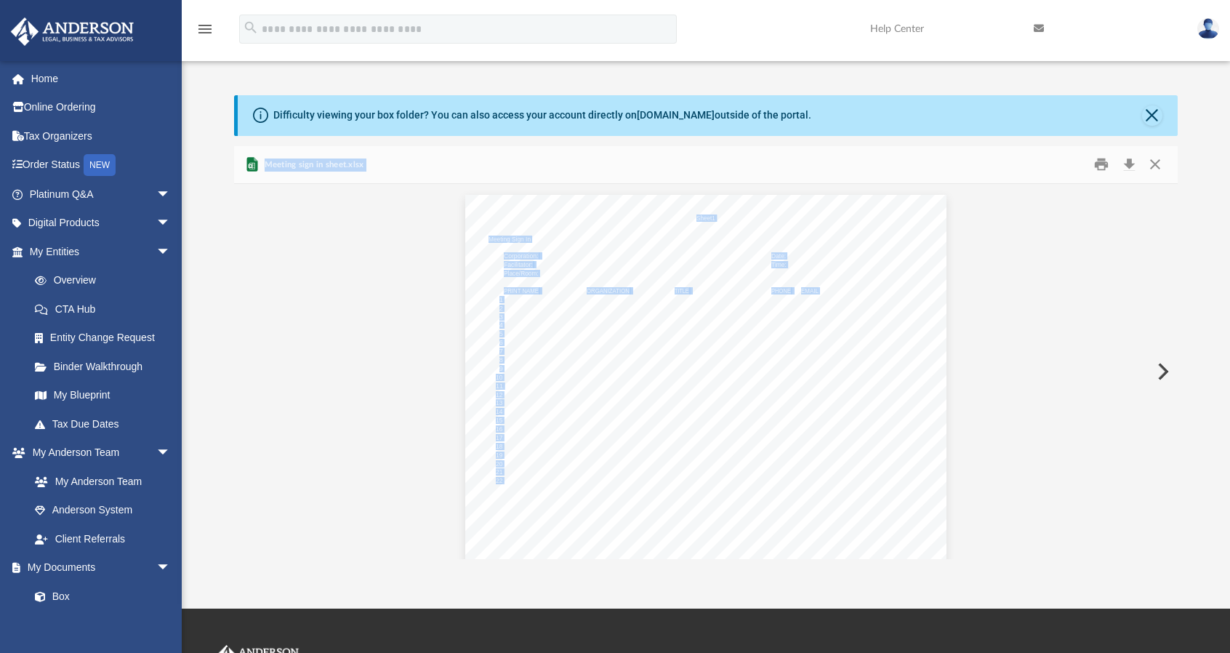
click at [1167, 374] on button "Preview" at bounding box center [1162, 371] width 32 height 41
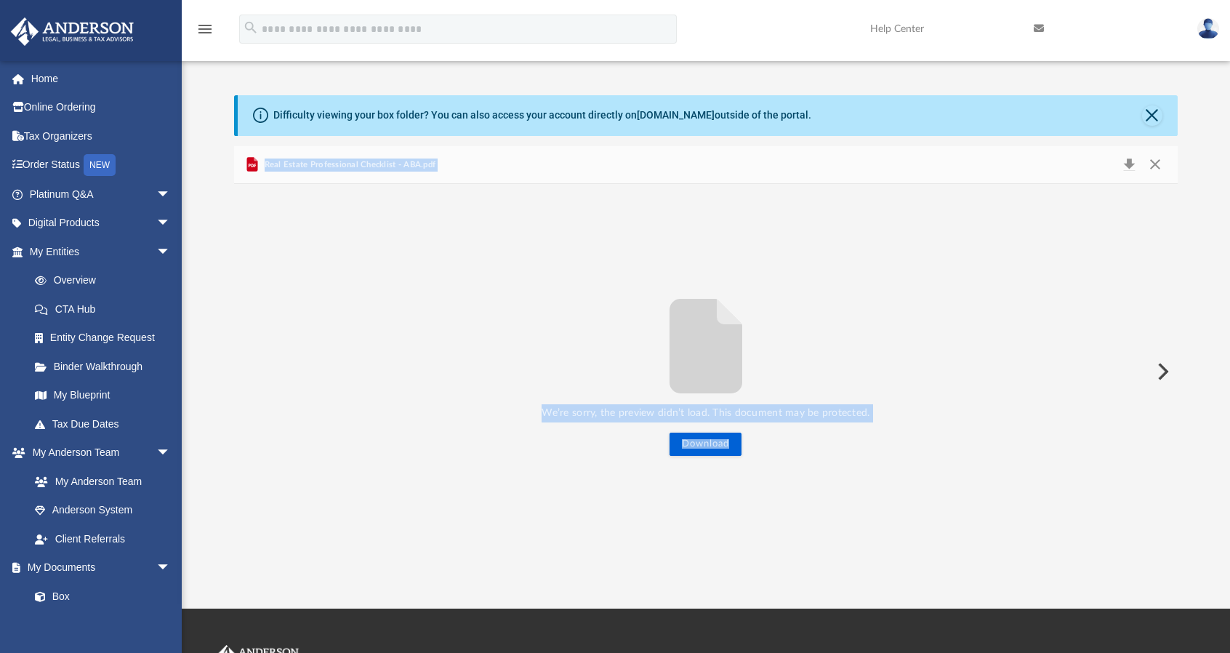
click at [1167, 374] on button "Preview" at bounding box center [1162, 371] width 32 height 41
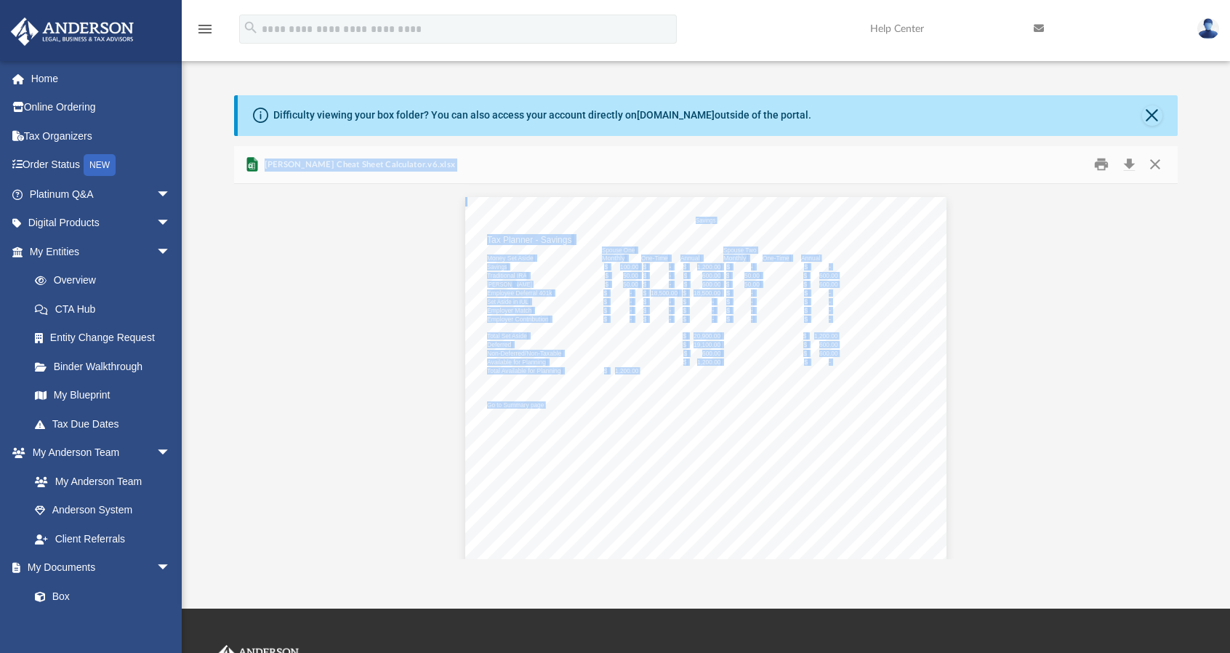
scroll to position [4344, 0]
